Goal: Task Accomplishment & Management: Complete application form

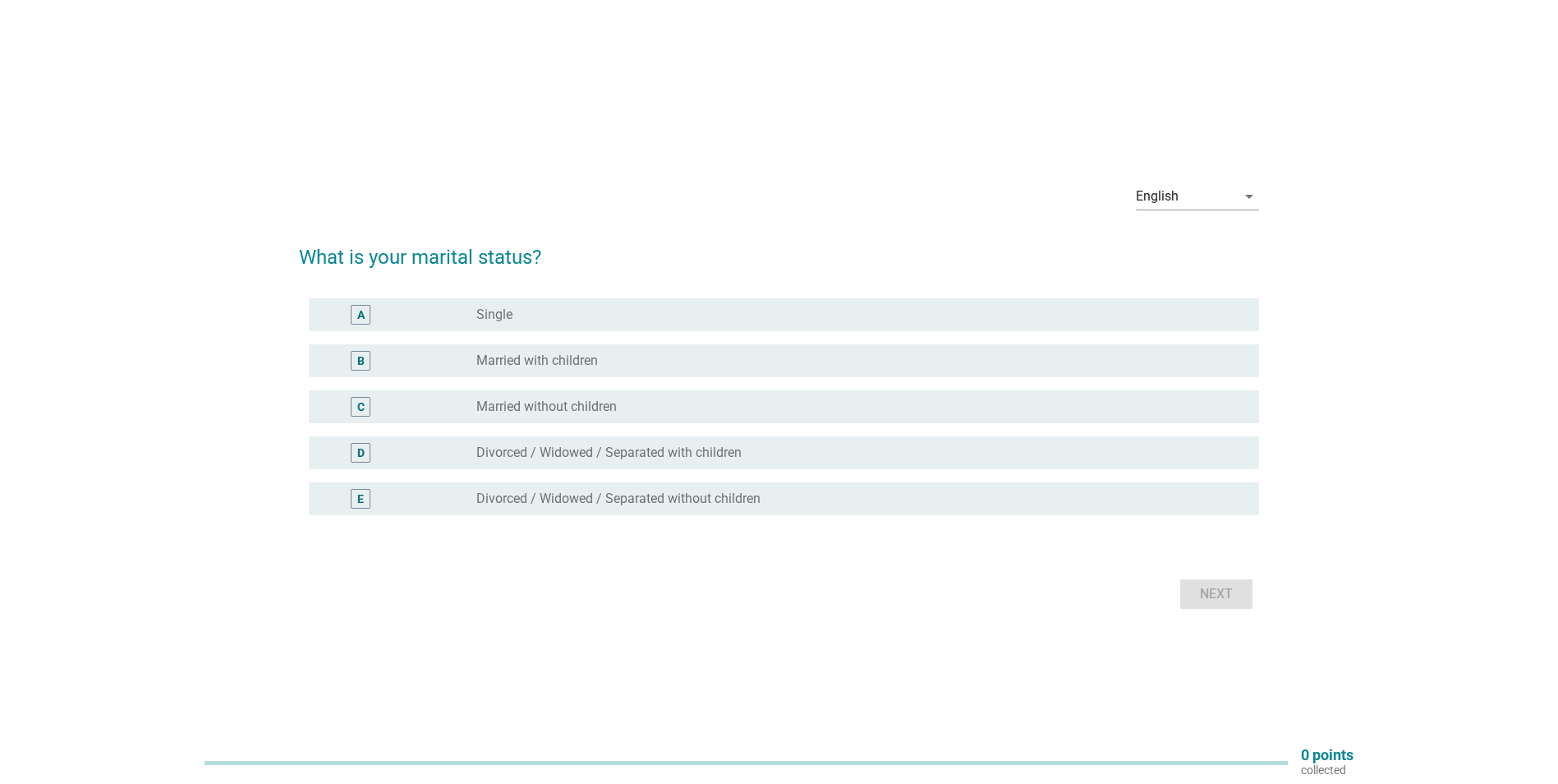
click at [624, 364] on div "radio_button_unchecked Married with children" at bounding box center [854, 361] width 757 height 16
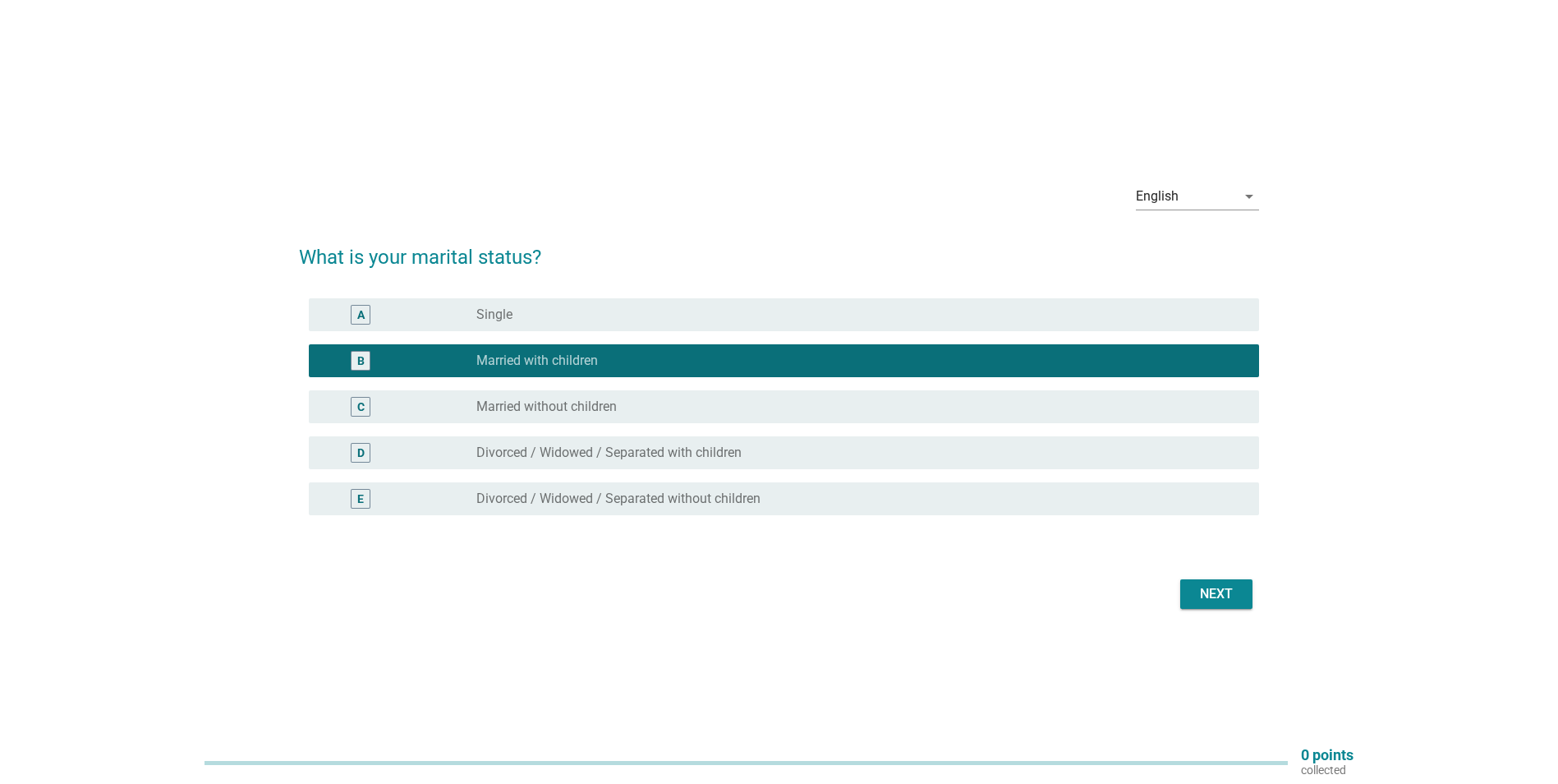
click at [1227, 602] on div "Next" at bounding box center [1217, 594] width 46 height 20
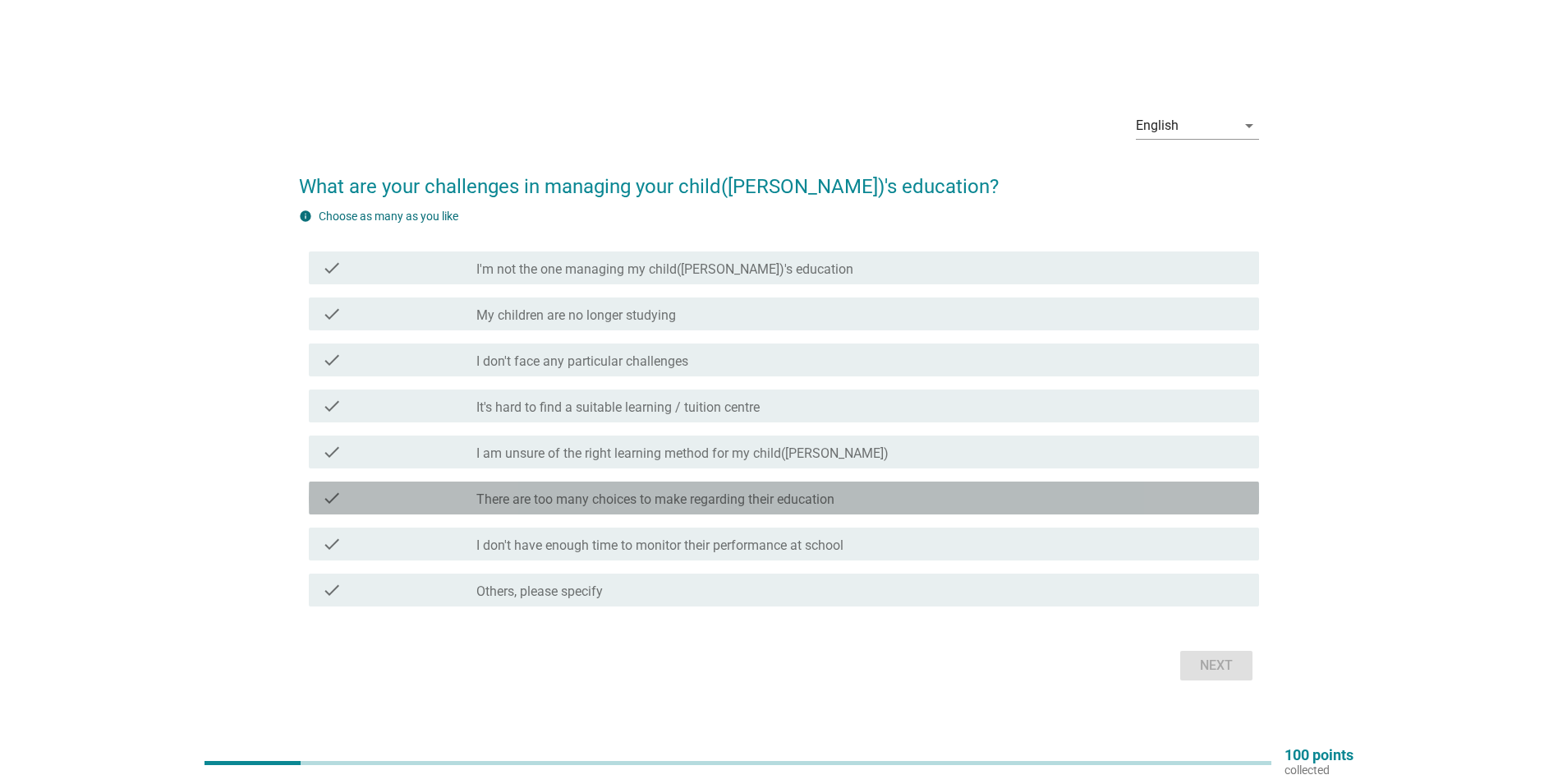
click at [825, 496] on label "There are too many choices to make regarding their education" at bounding box center [655, 499] width 358 height 16
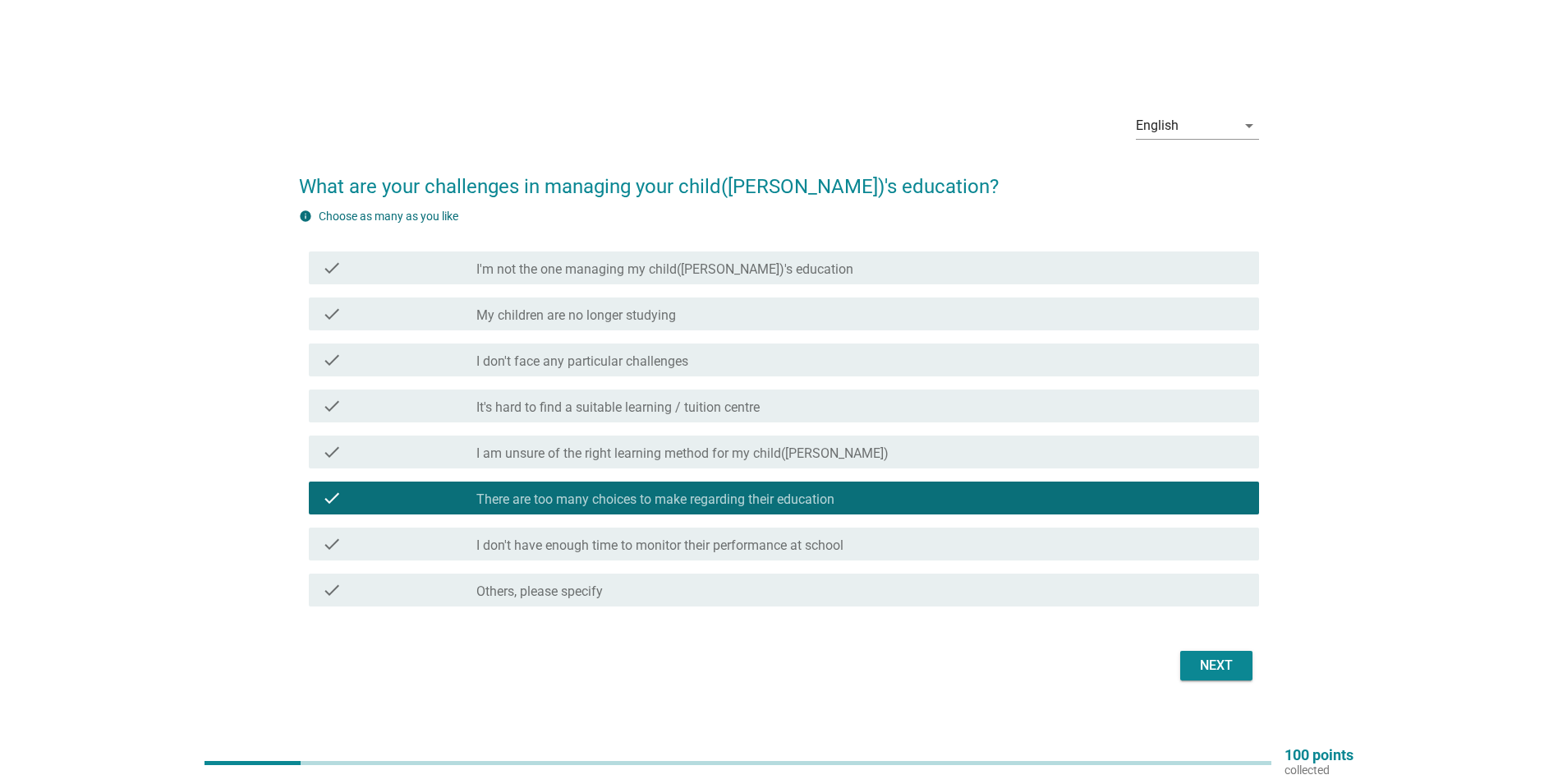
click at [1216, 657] on div "Next" at bounding box center [1217, 665] width 46 height 20
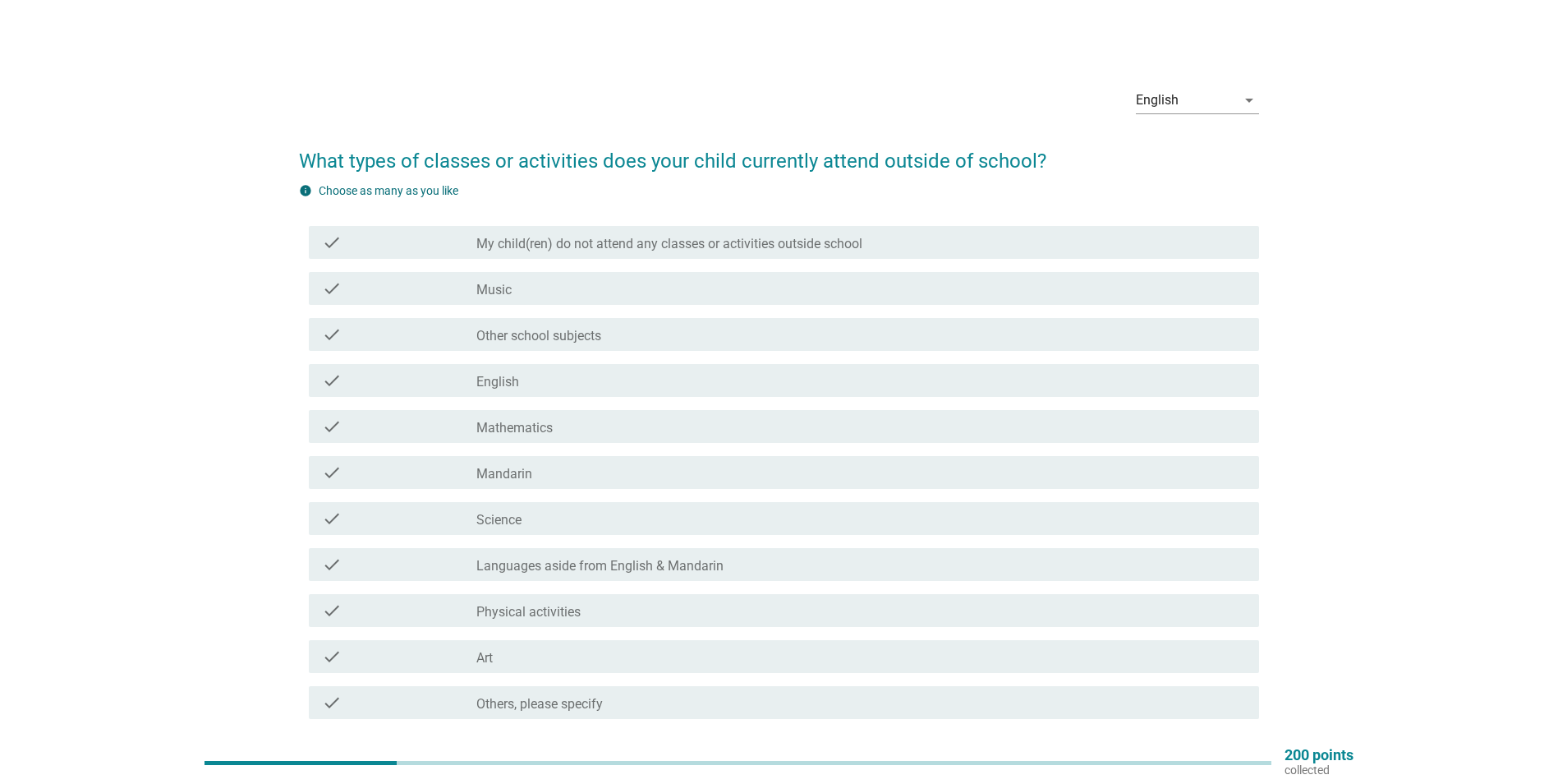
click at [730, 614] on div "check_box_outline_blank Physical activities" at bounding box center [861, 611] width 769 height 20
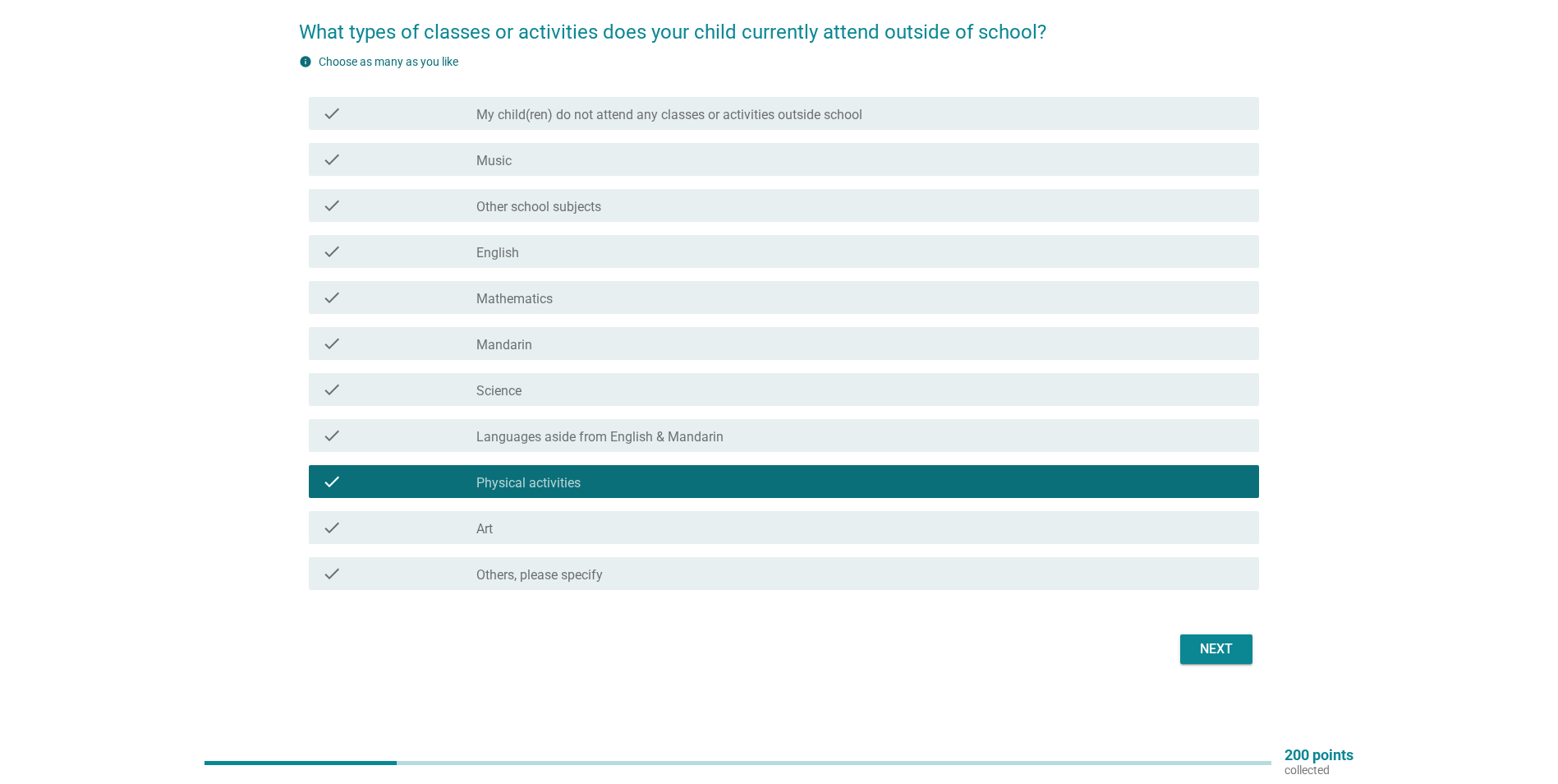
scroll to position [131, 0]
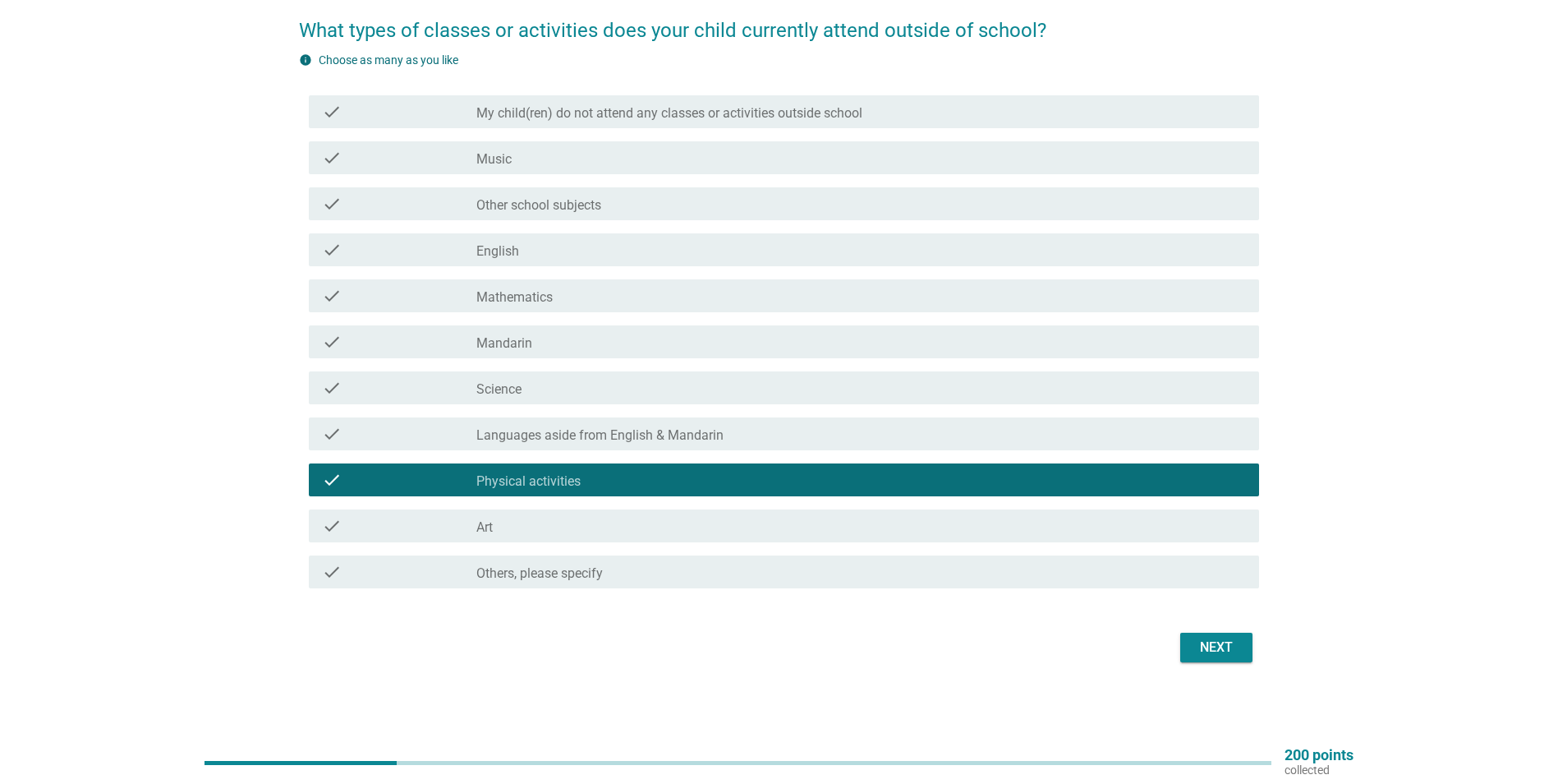
click at [1211, 648] on div "Next" at bounding box center [1217, 647] width 46 height 20
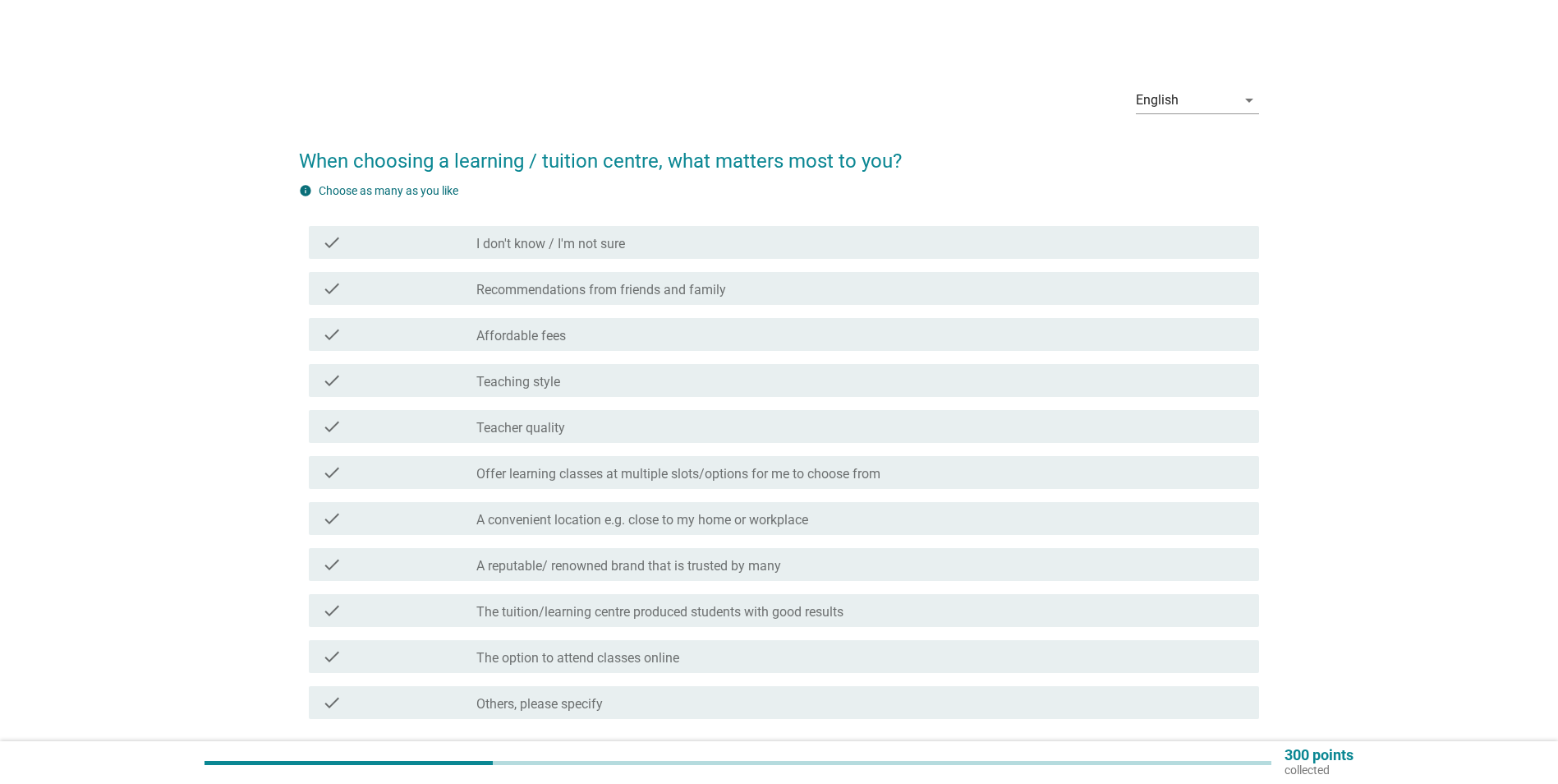
click at [623, 333] on div "check_box_outline_blank Affordable fees" at bounding box center [861, 335] width 769 height 20
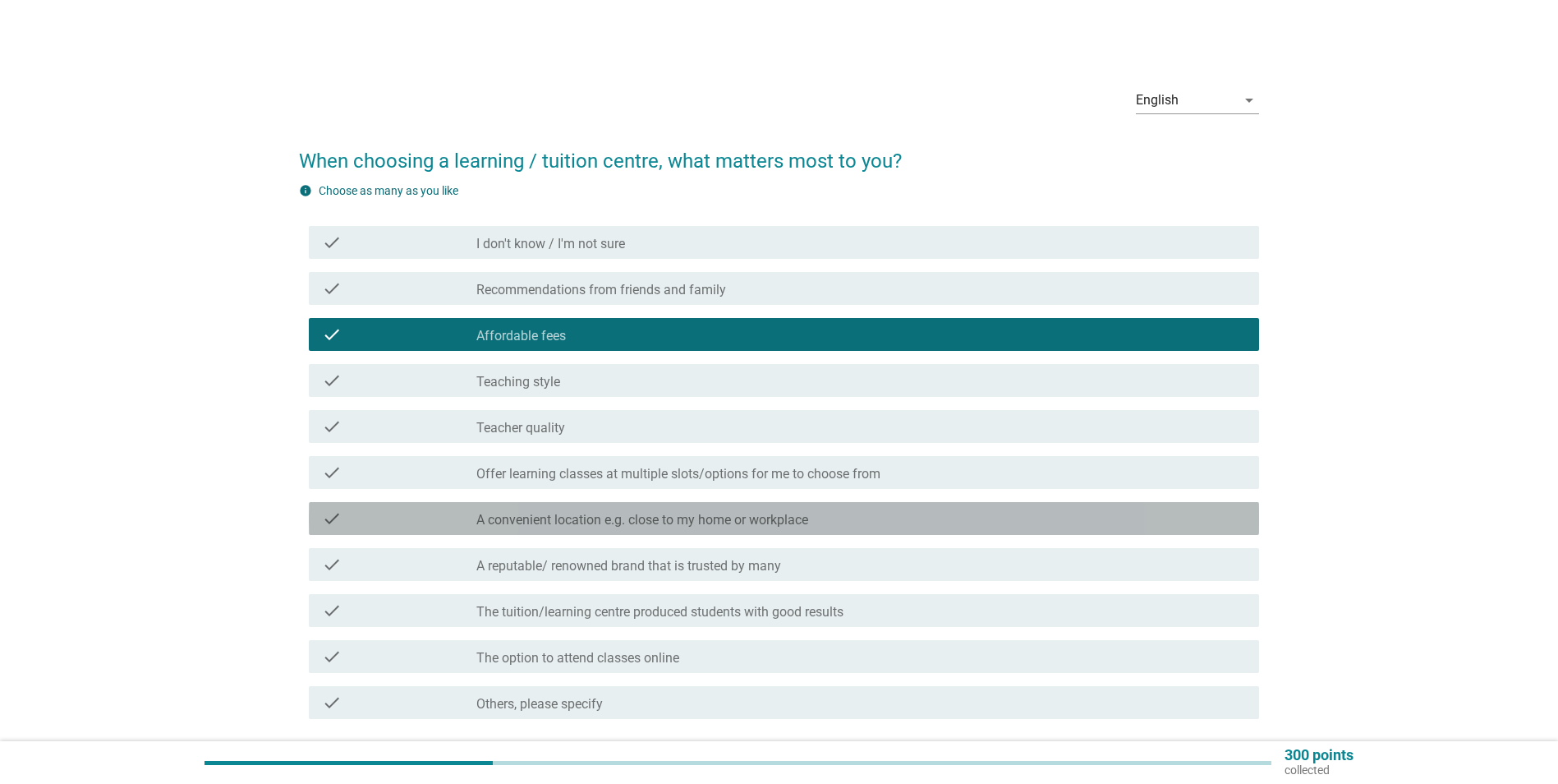
click at [684, 517] on label "A convenient location e.g. close to my home or workplace" at bounding box center [643, 520] width 332 height 16
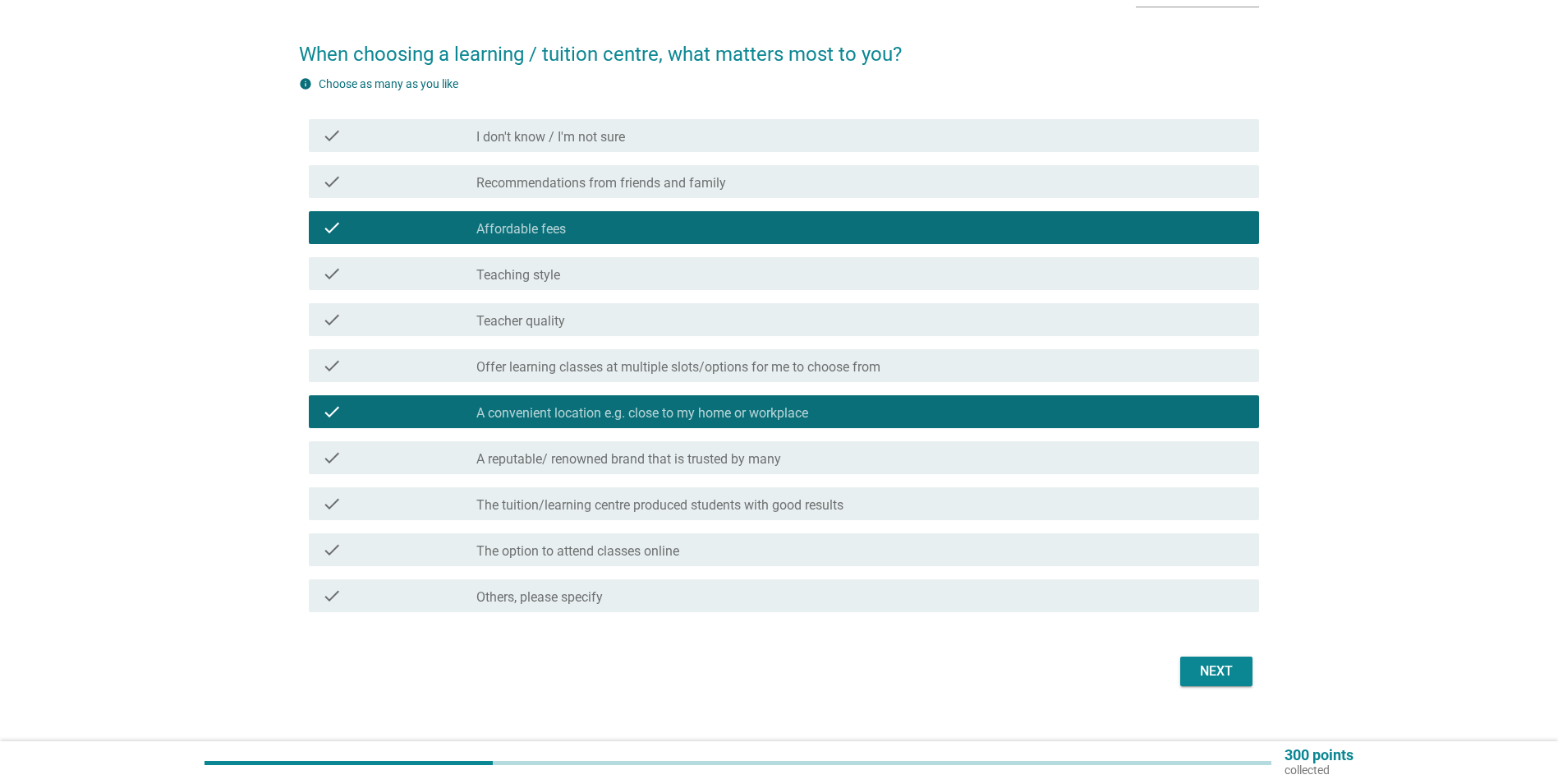
scroll to position [131, 0]
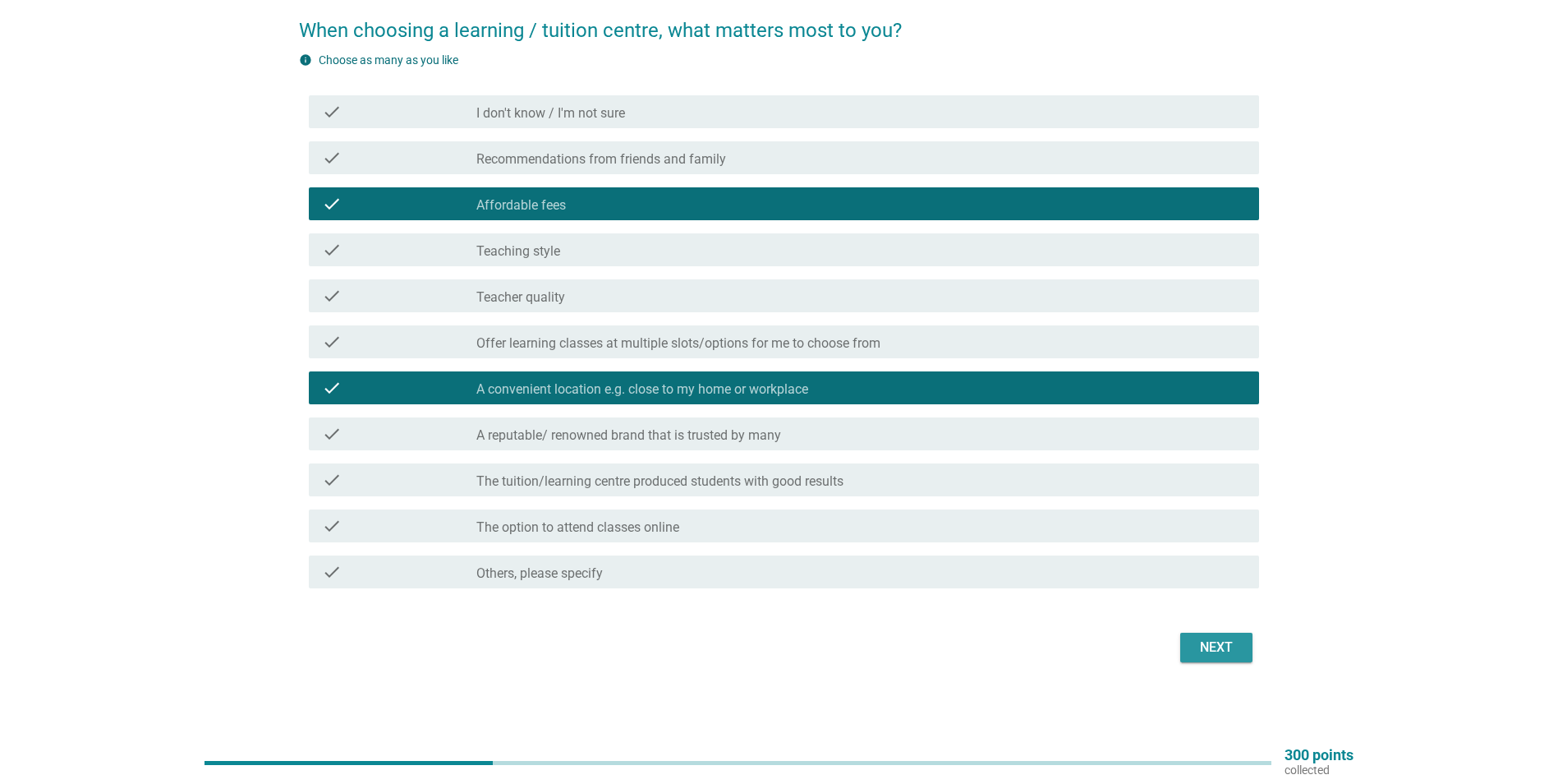
click at [1226, 641] on div "Next" at bounding box center [1217, 647] width 46 height 20
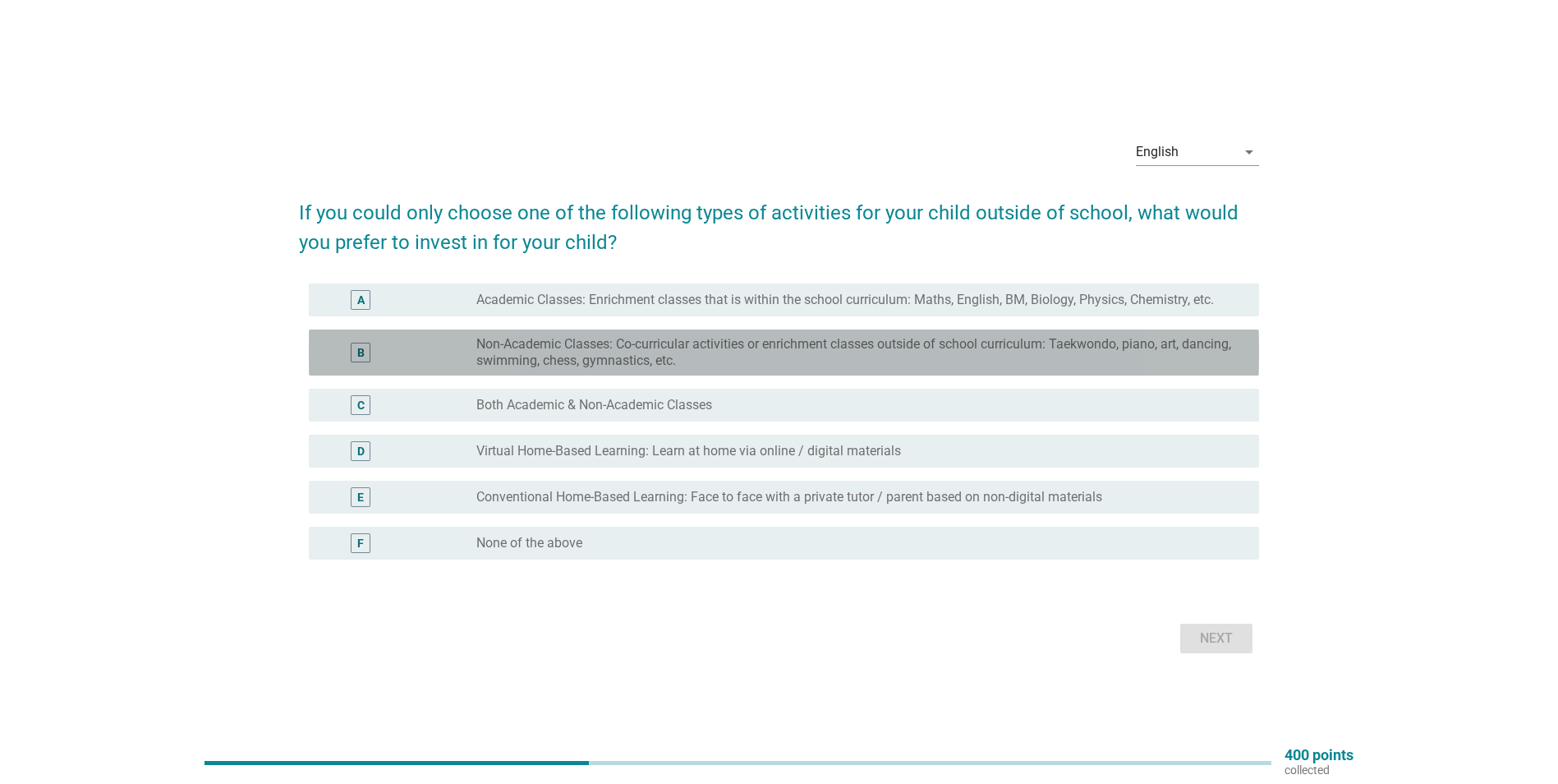
click at [704, 347] on label "Non-Academic Classes: Co-curricular activities or enrichment classes outside of…" at bounding box center [854, 352] width 757 height 33
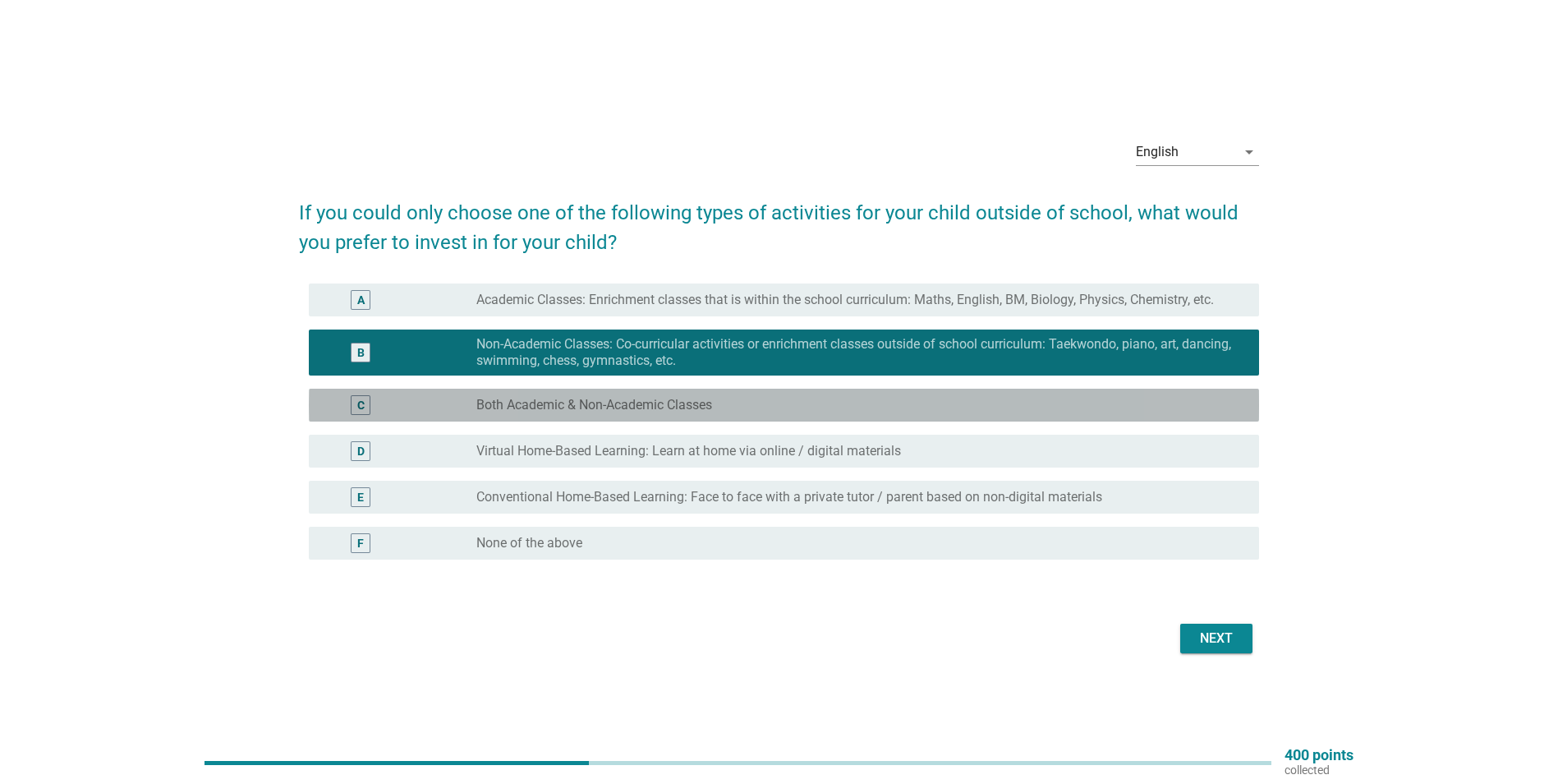
click at [679, 402] on label "Both Academic & Non-Academic Classes" at bounding box center [594, 405] width 235 height 16
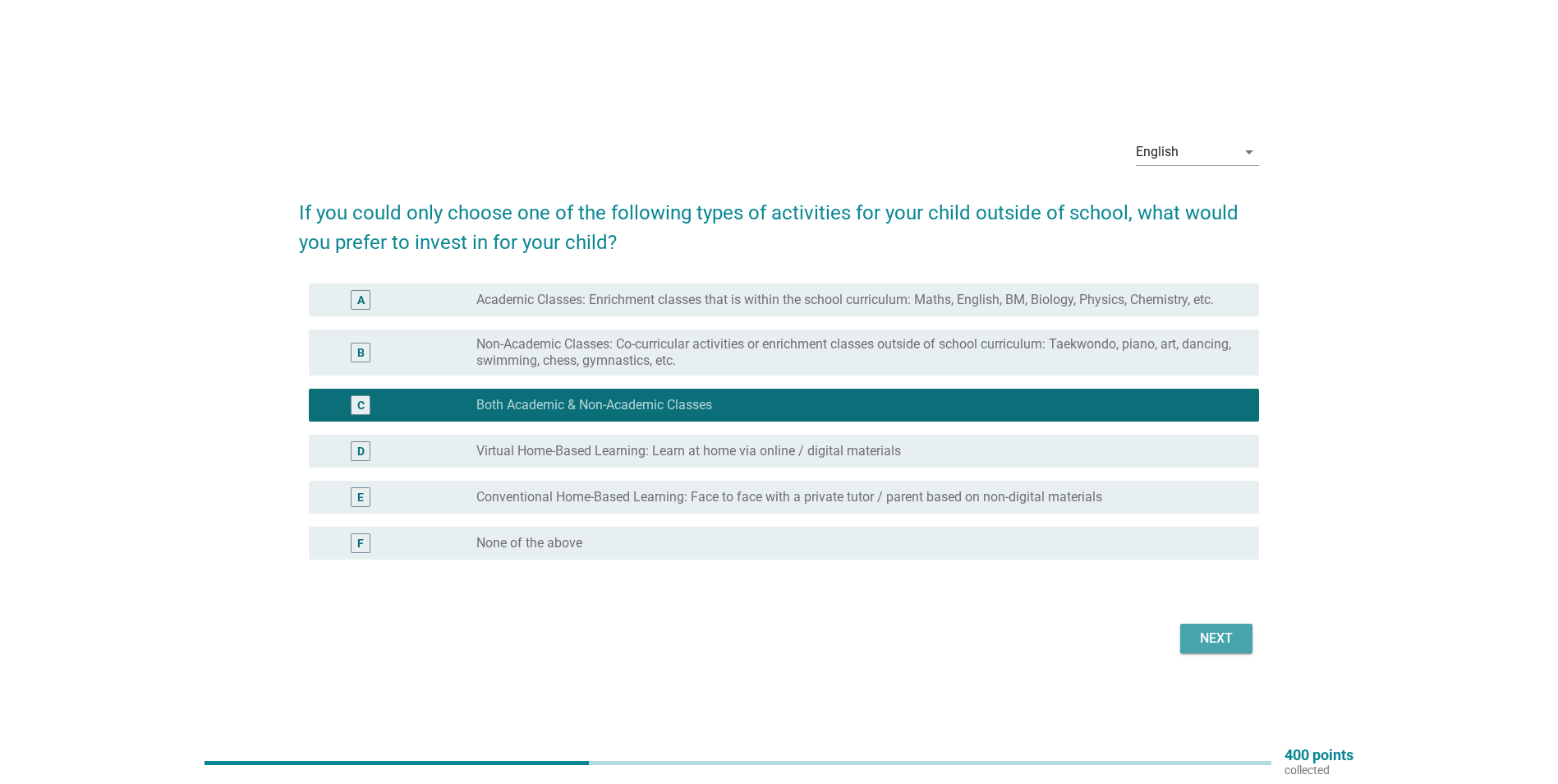
click at [1221, 625] on button "Next" at bounding box center [1216, 638] width 72 height 29
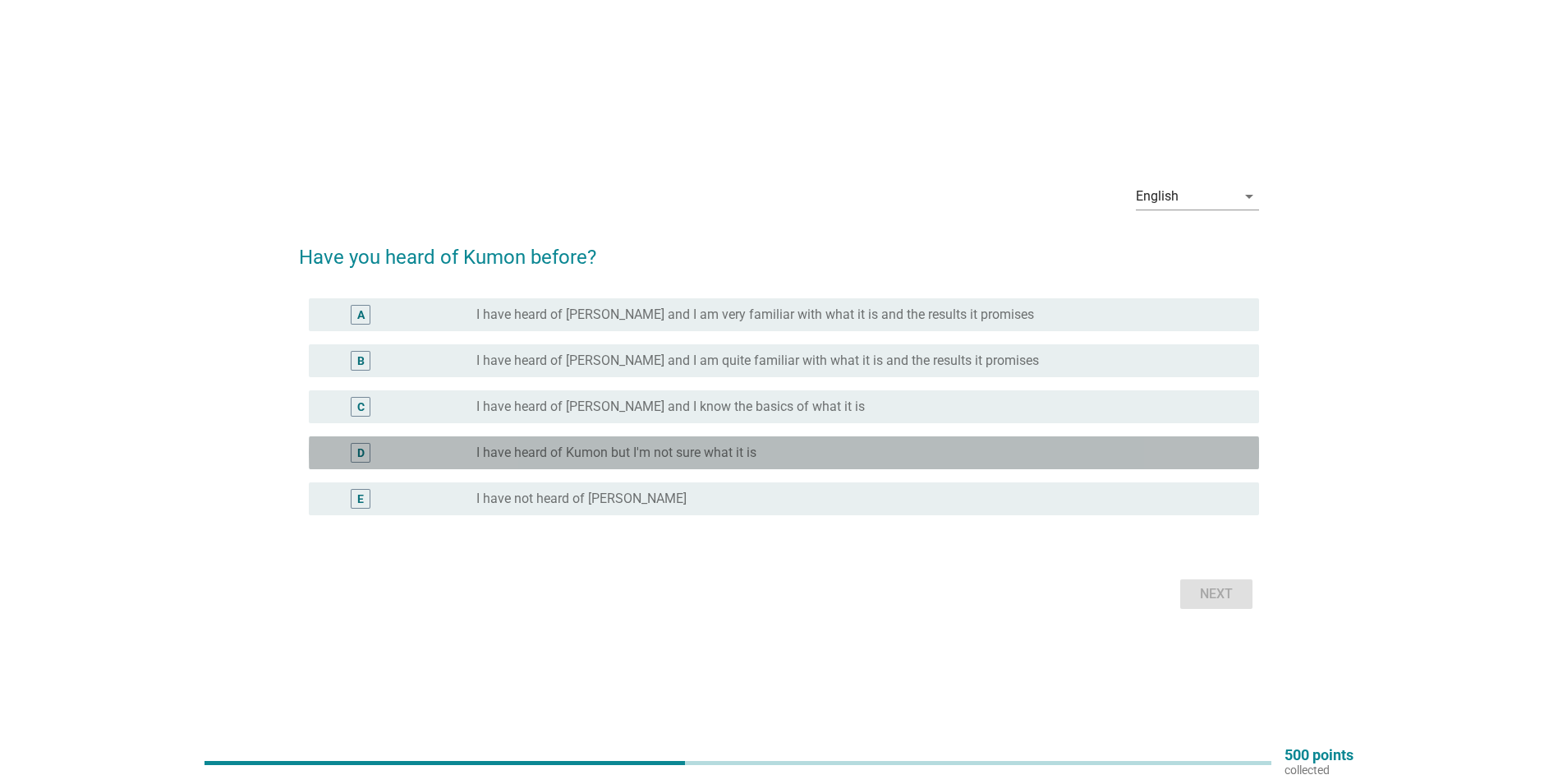
click at [766, 448] on div "radio_button_unchecked I have heard of Kumon but I'm not sure what it is" at bounding box center [854, 453] width 757 height 16
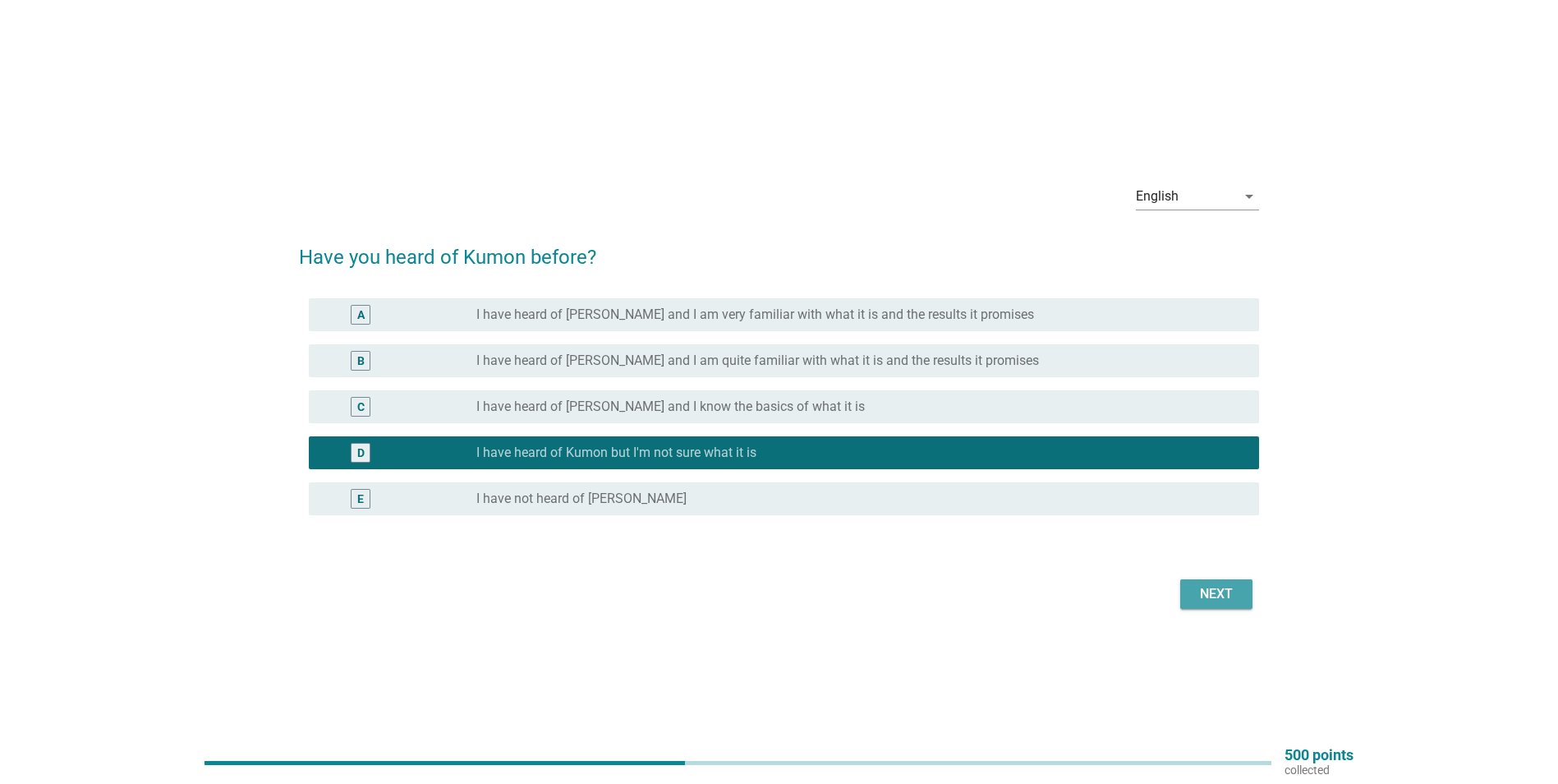
click at [1220, 593] on div "Next" at bounding box center [1217, 594] width 46 height 20
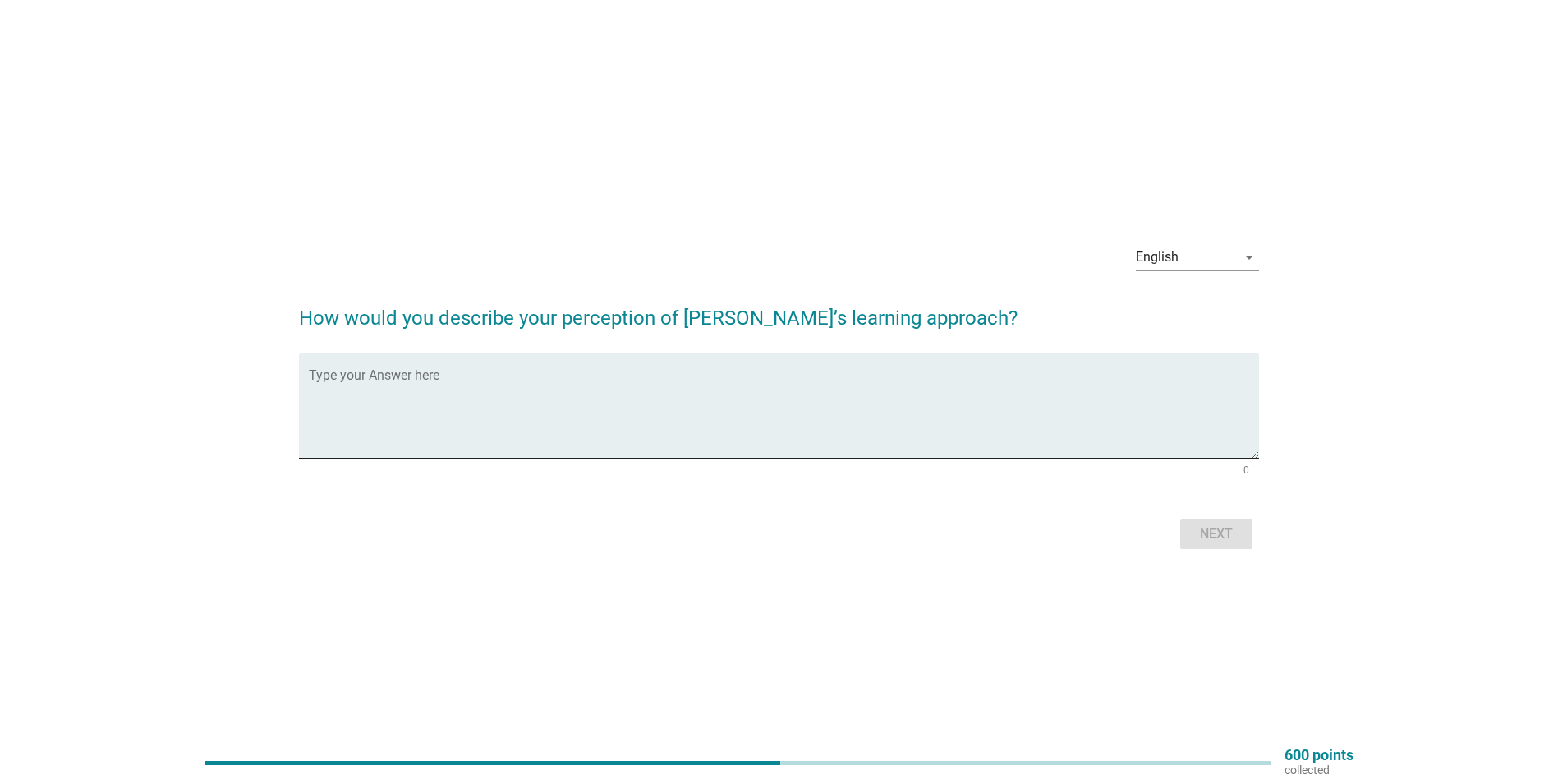
click at [725, 382] on textarea "Type your Answer here" at bounding box center [783, 415] width 950 height 87
type textarea "no idea"
click at [1226, 534] on div "Next" at bounding box center [1217, 534] width 46 height 20
click at [905, 413] on textarea "Type your Answer here" at bounding box center [783, 415] width 950 height 87
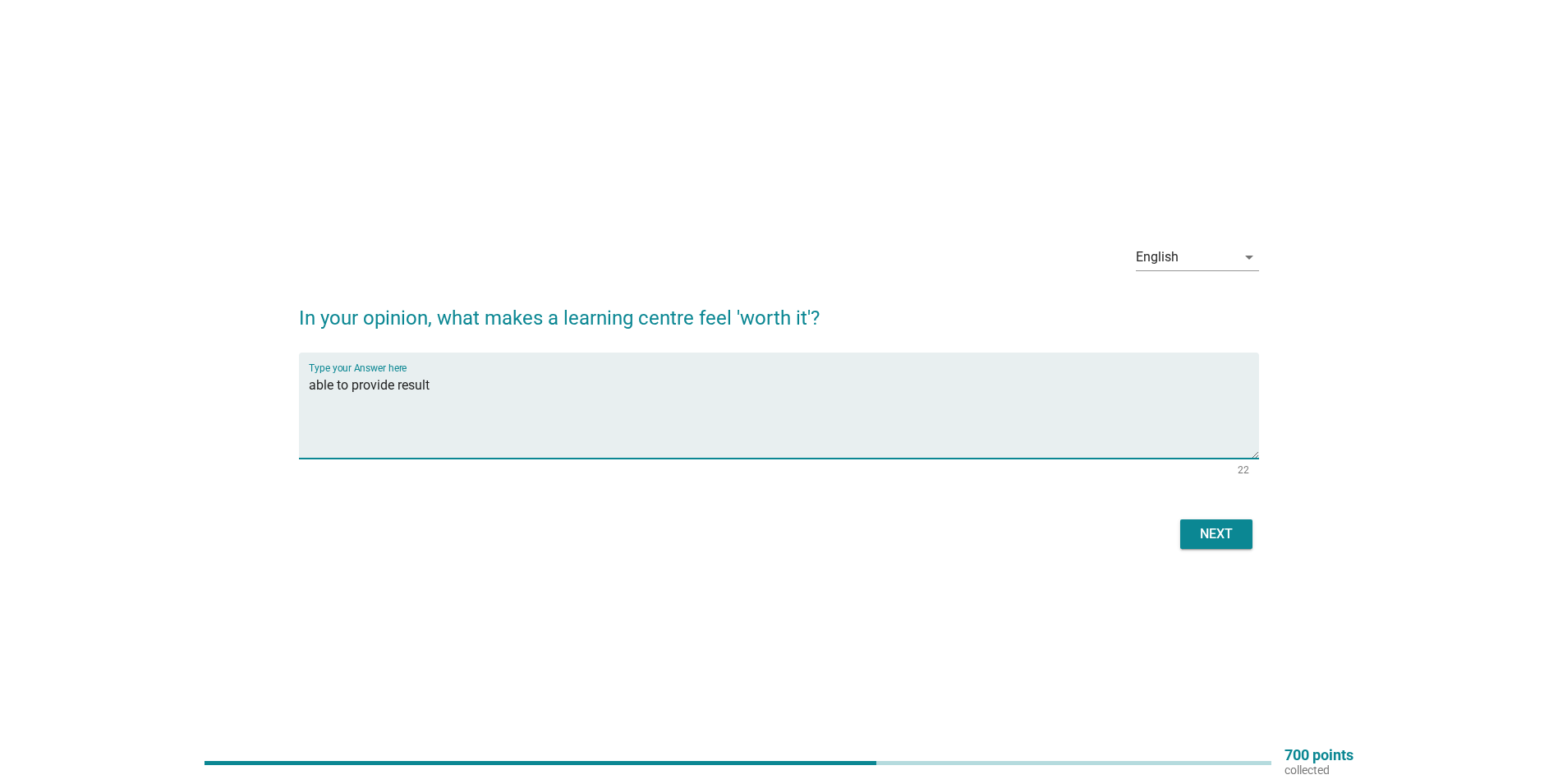
type textarea "able to provide result"
click at [1222, 528] on div "Next" at bounding box center [1217, 534] width 46 height 20
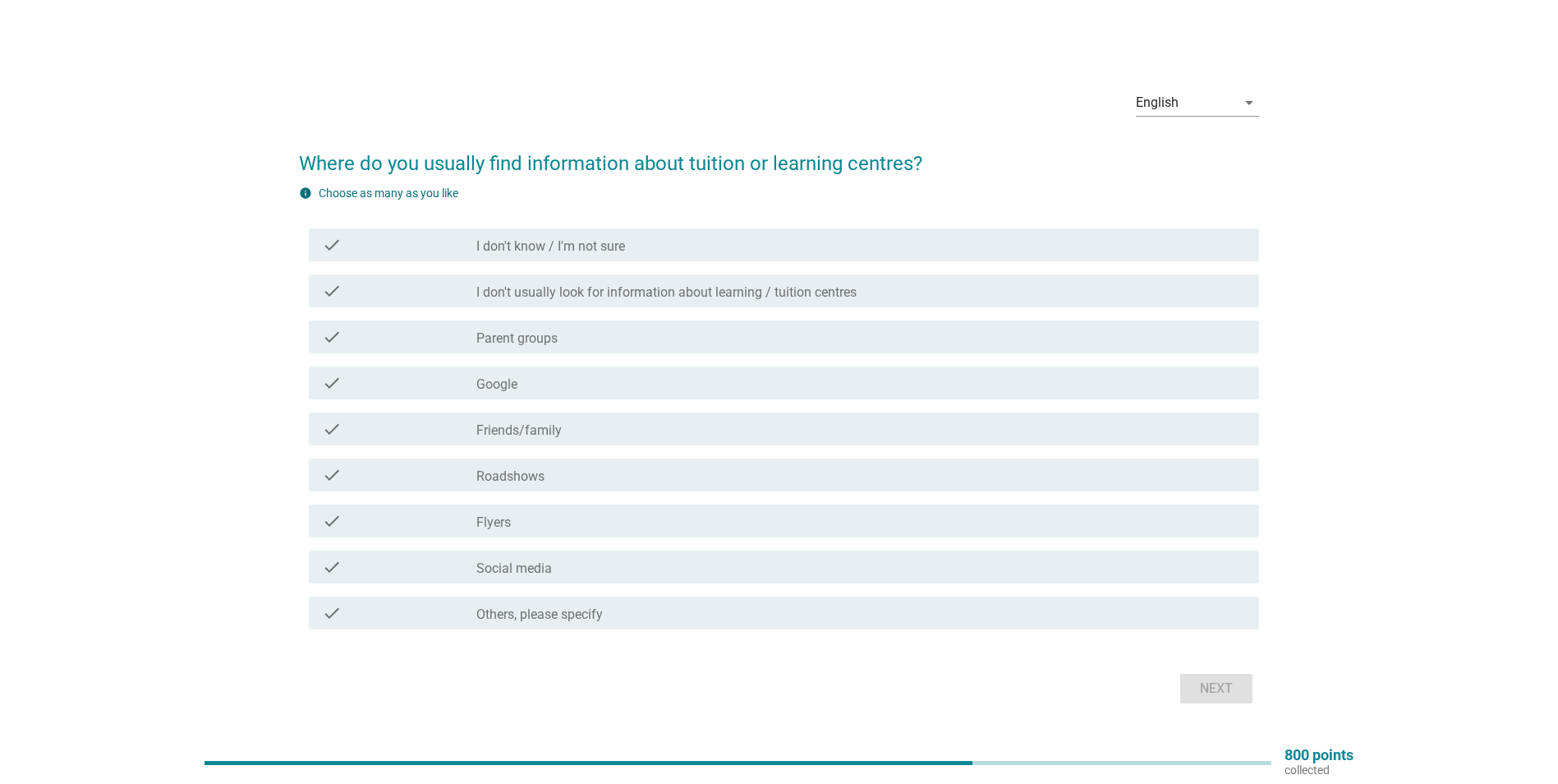
click at [539, 432] on label "Friends/family" at bounding box center [519, 431] width 86 height 16
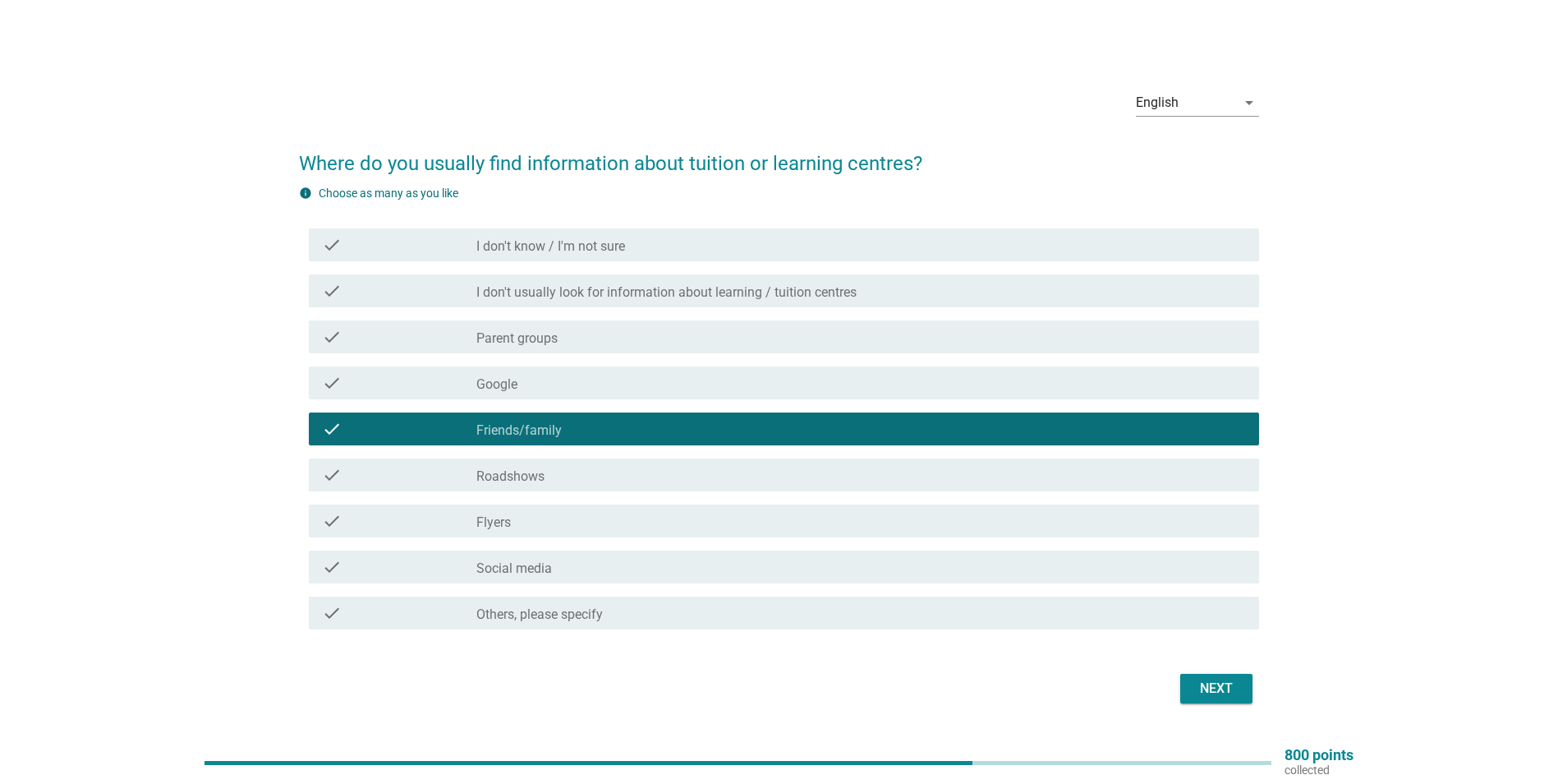
click at [552, 569] on div "check_box_outline_blank Social media" at bounding box center [861, 567] width 769 height 20
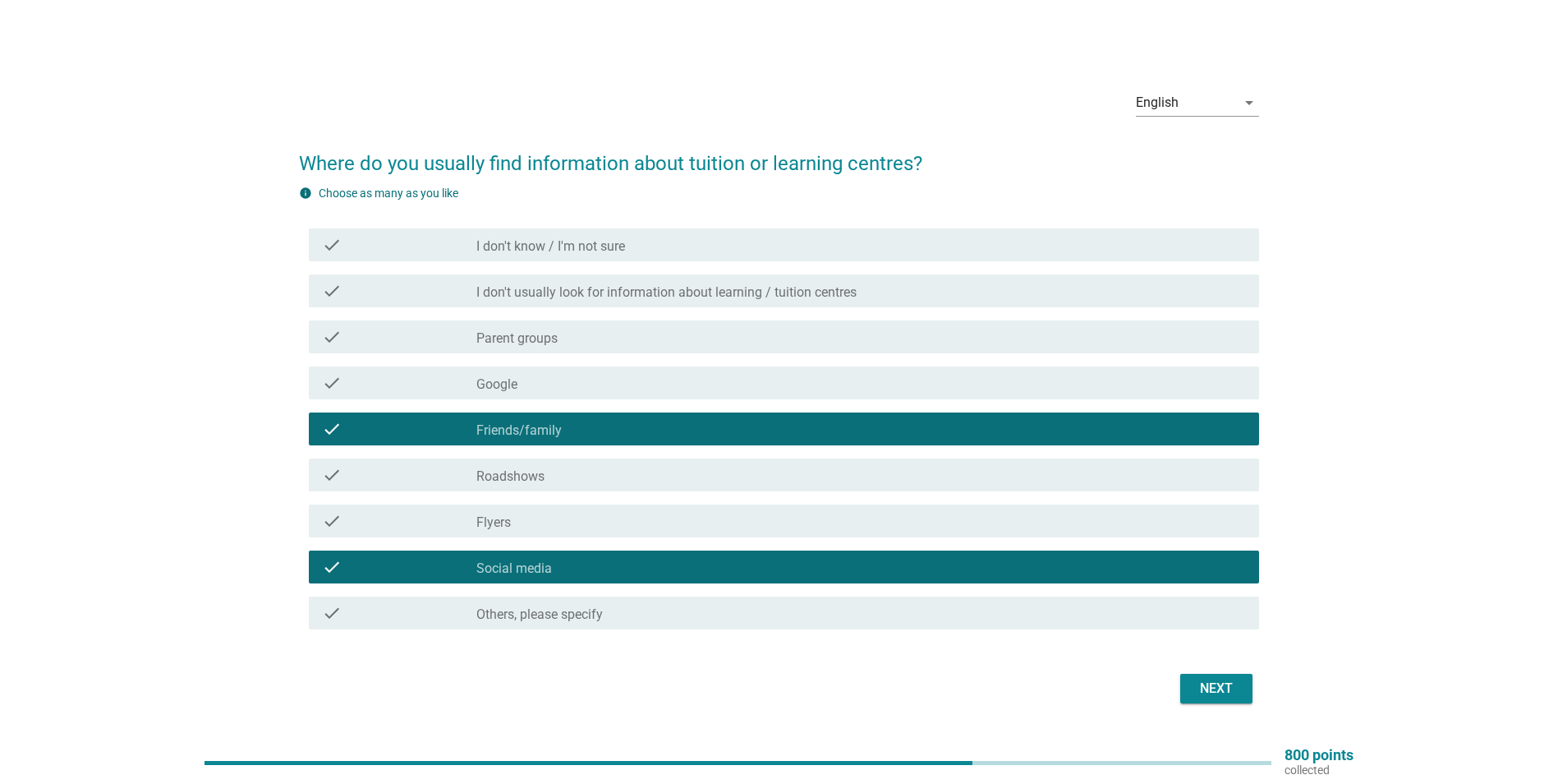
click at [594, 341] on div "check_box_outline_blank Parent groups" at bounding box center [861, 337] width 769 height 20
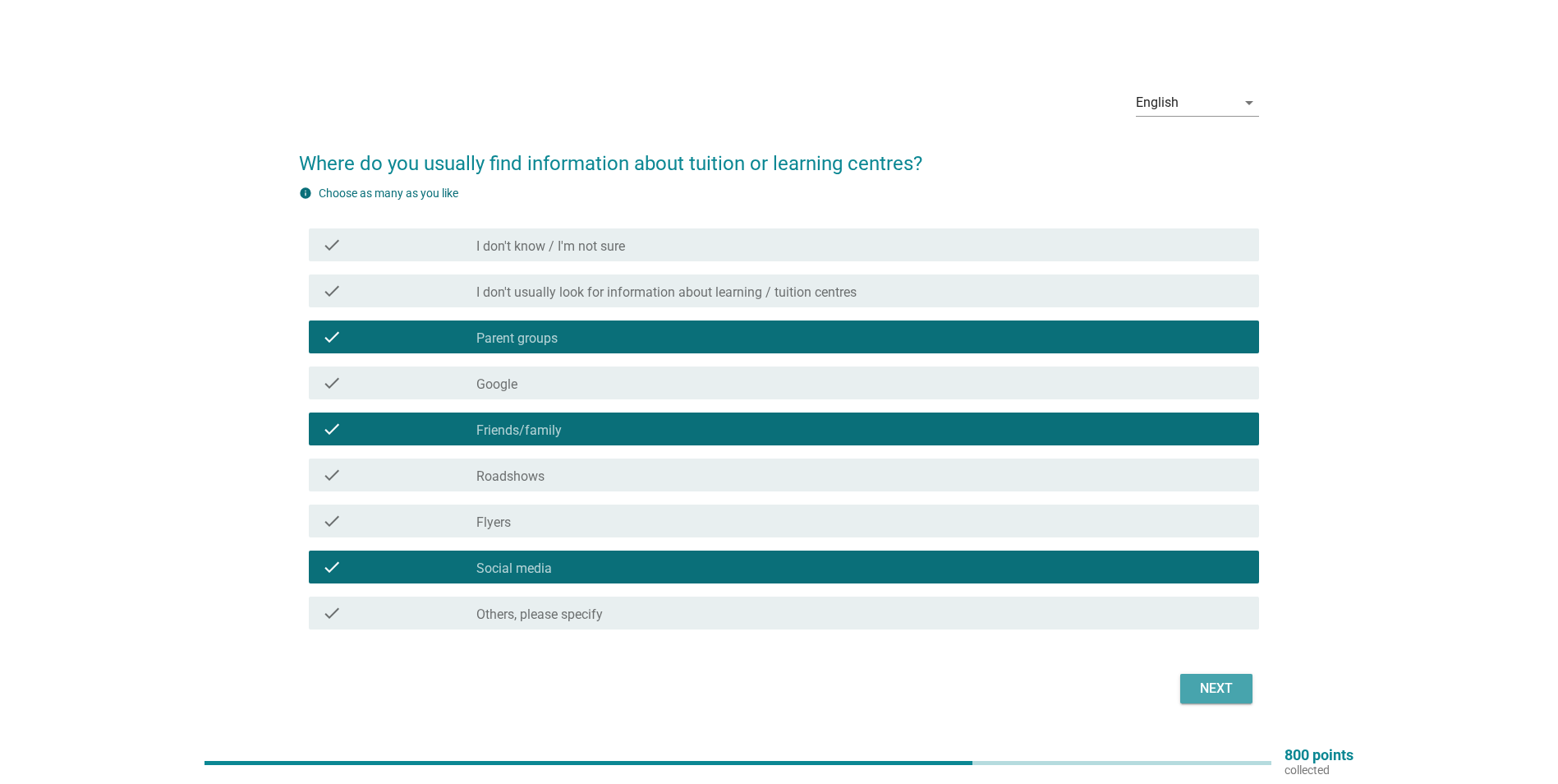
click at [1220, 682] on div "Next" at bounding box center [1217, 688] width 46 height 20
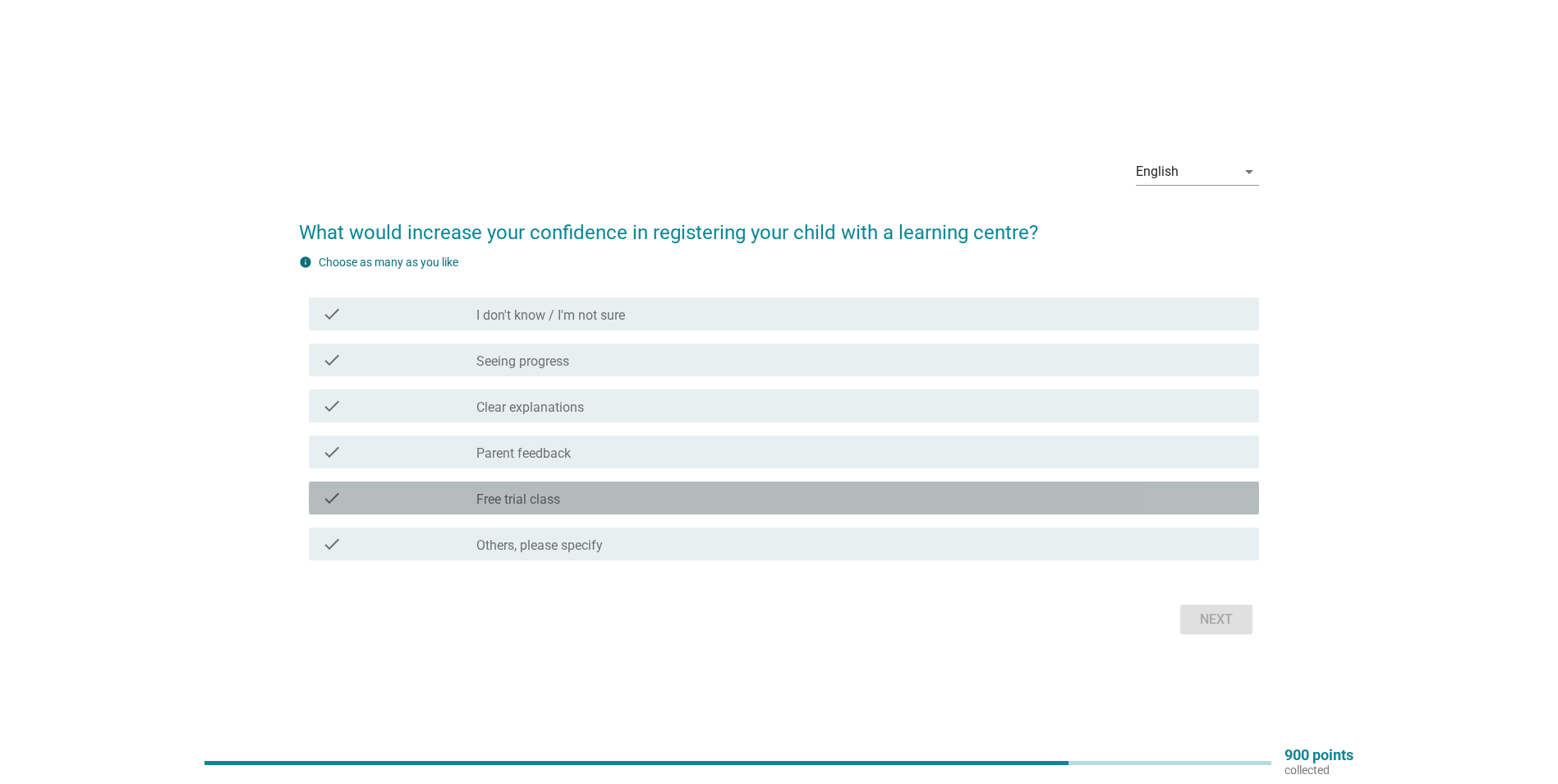
click at [518, 499] on label "Free trial class" at bounding box center [518, 499] width 84 height 16
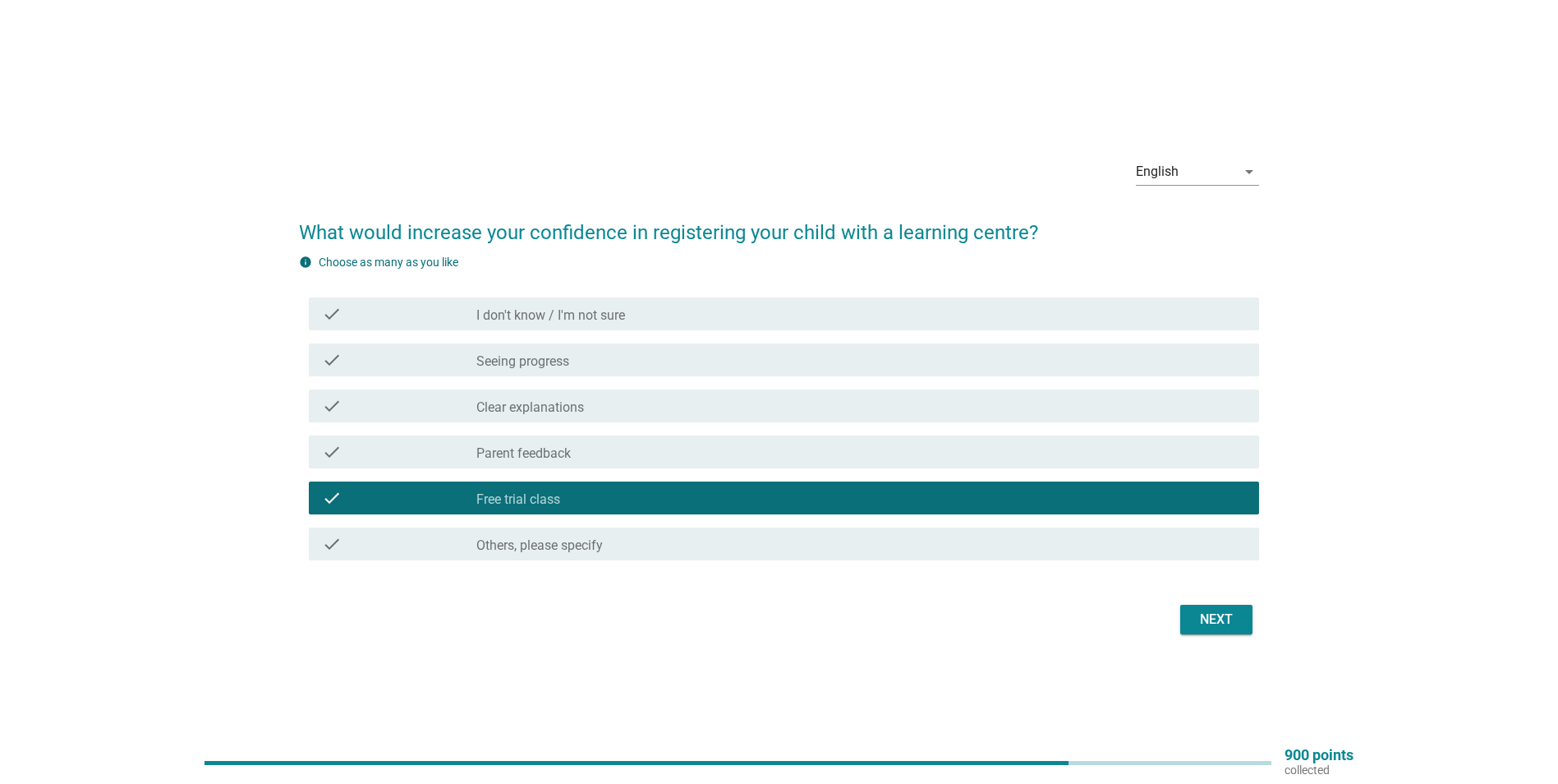
click at [602, 405] on div "check_box_outline_blank Clear explanations" at bounding box center [861, 406] width 769 height 20
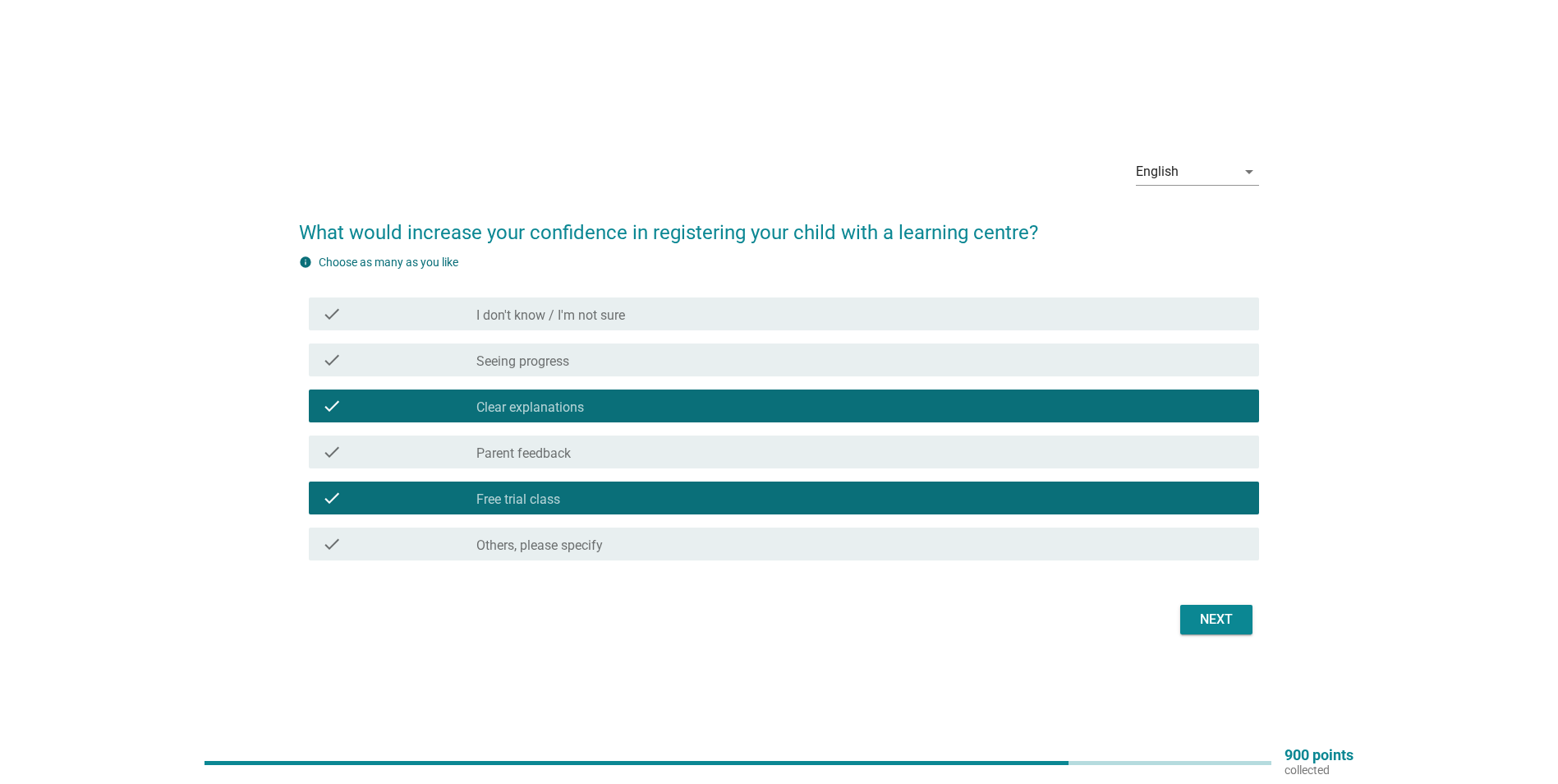
click at [620, 351] on div "check_box_outline_blank Seeing progress" at bounding box center [861, 360] width 769 height 20
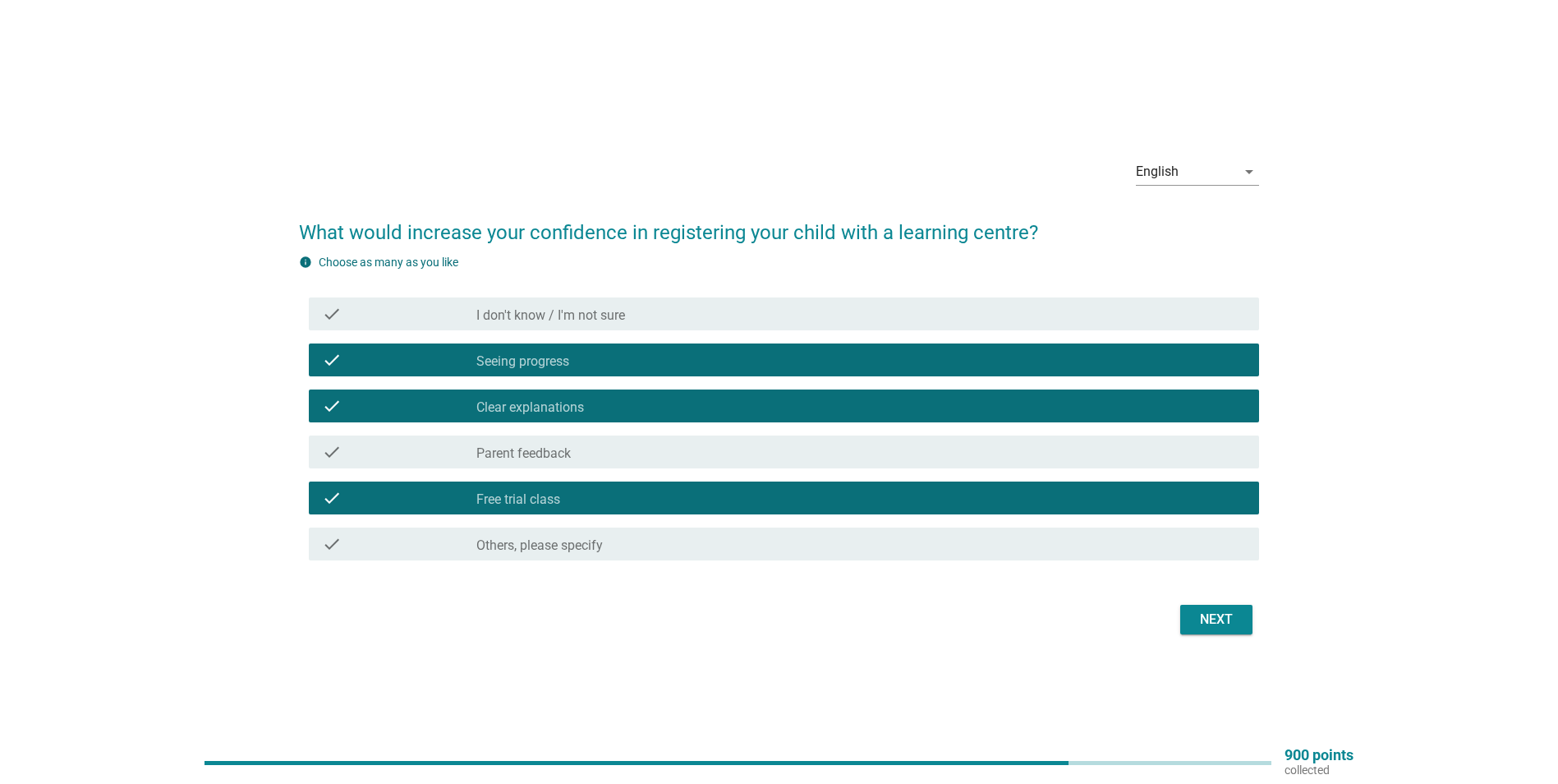
click at [1235, 615] on div "Next" at bounding box center [1217, 620] width 46 height 20
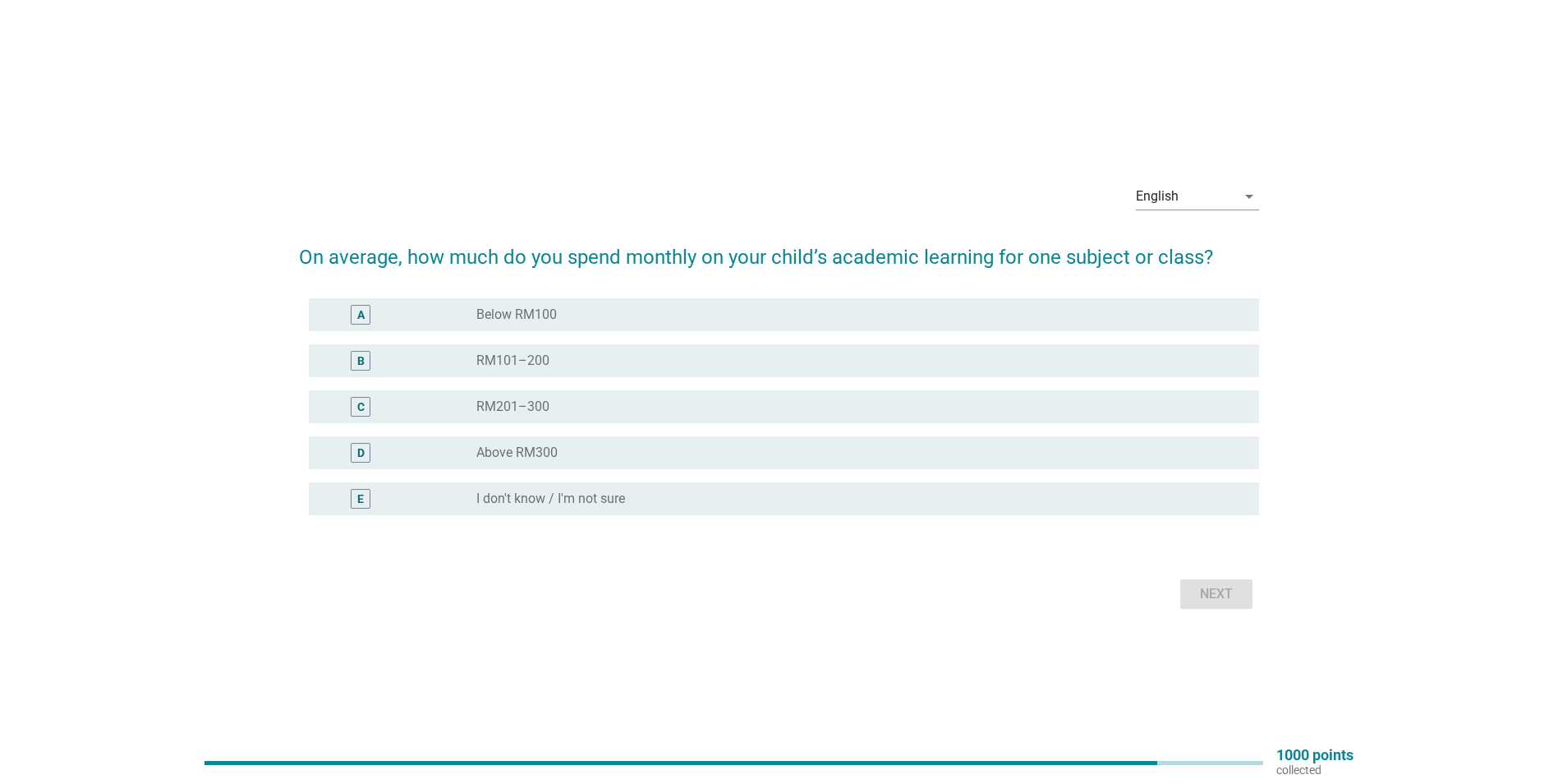
click at [606, 440] on div "D radio_button_unchecked Above RM300" at bounding box center [783, 453] width 950 height 33
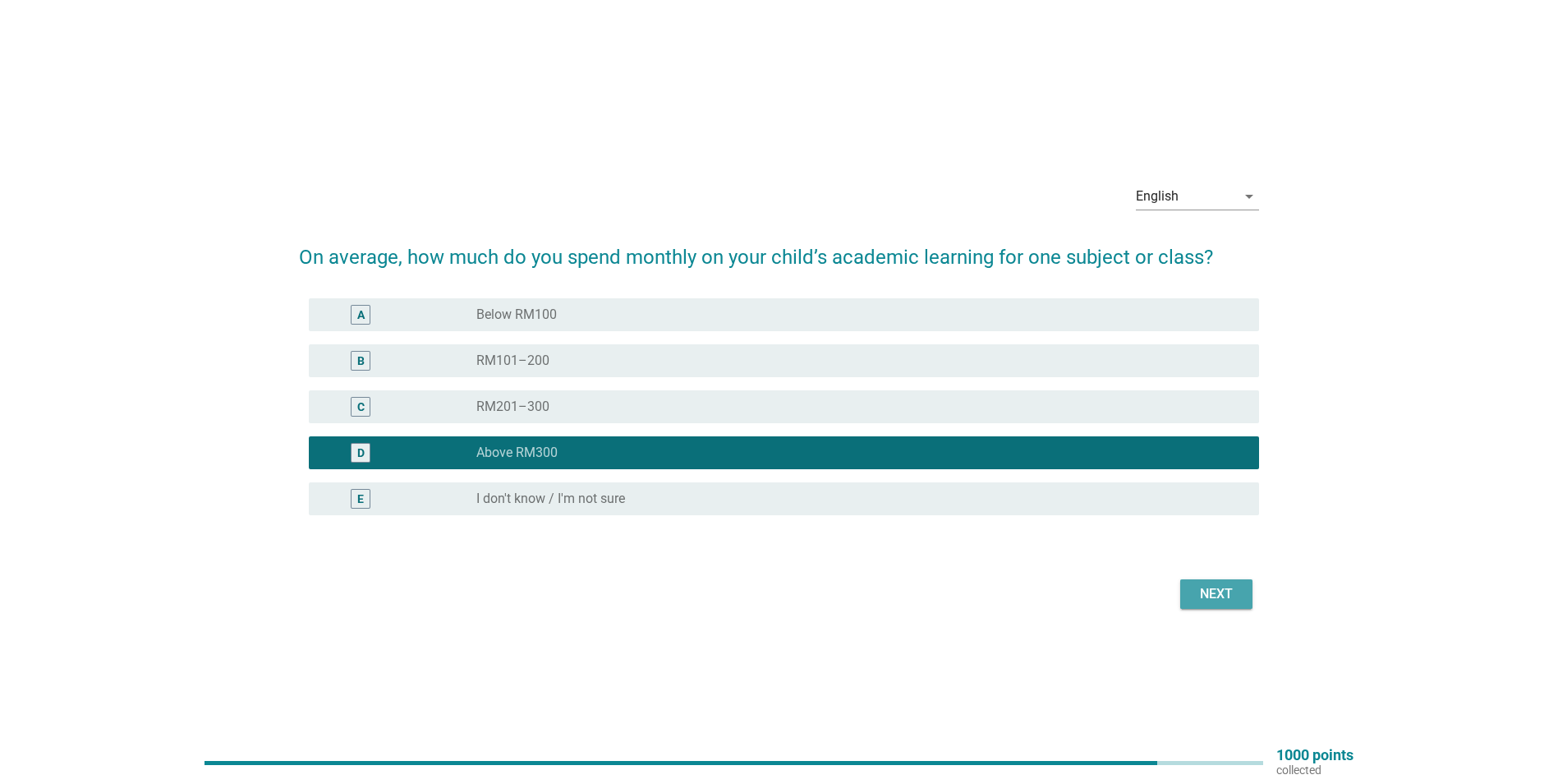
click at [1210, 591] on div "Next" at bounding box center [1217, 594] width 46 height 20
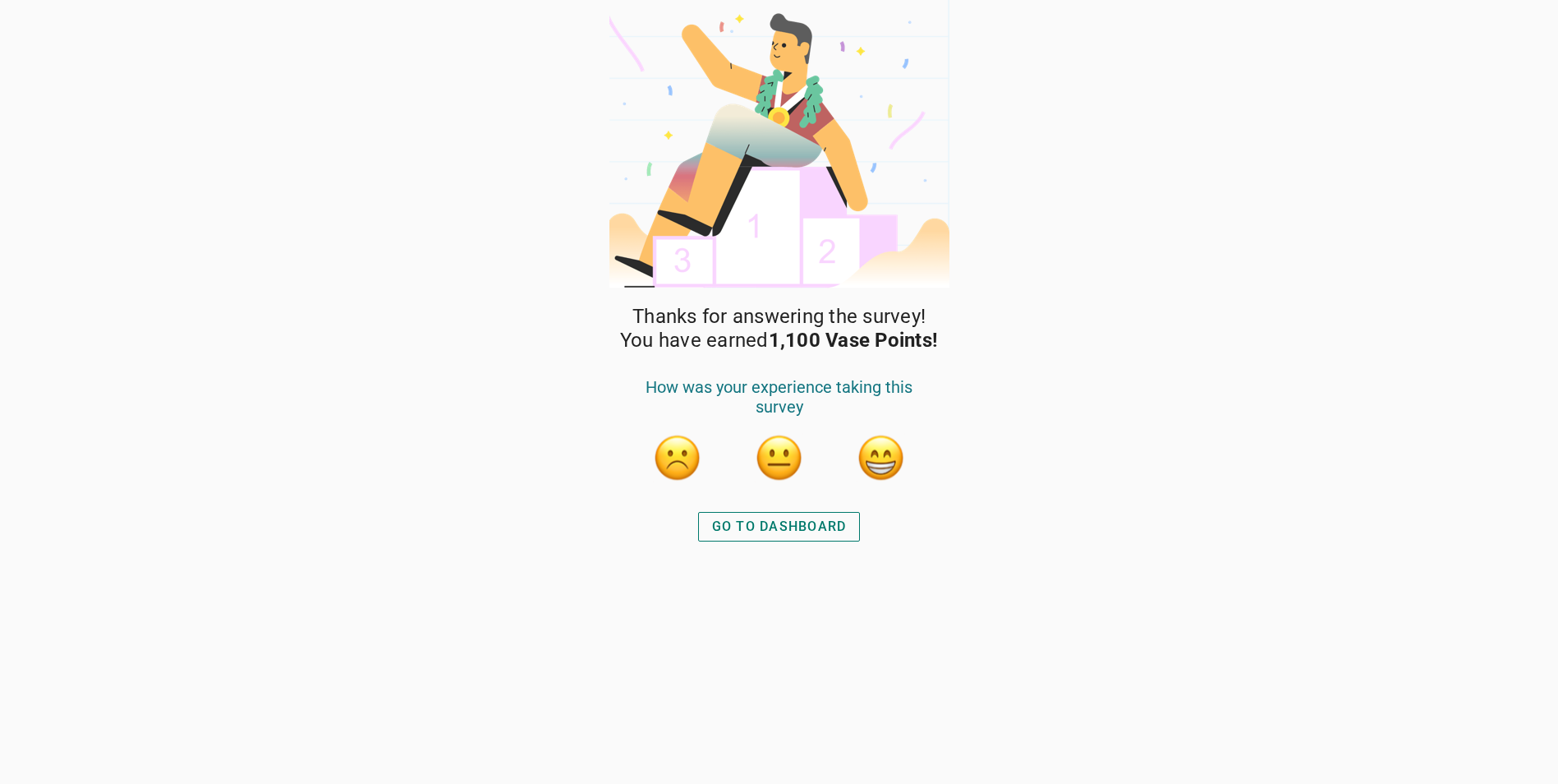
click at [777, 530] on div "GO TO DASHBOARD" at bounding box center [779, 527] width 135 height 20
